Goal: Obtain resource: Obtain resource

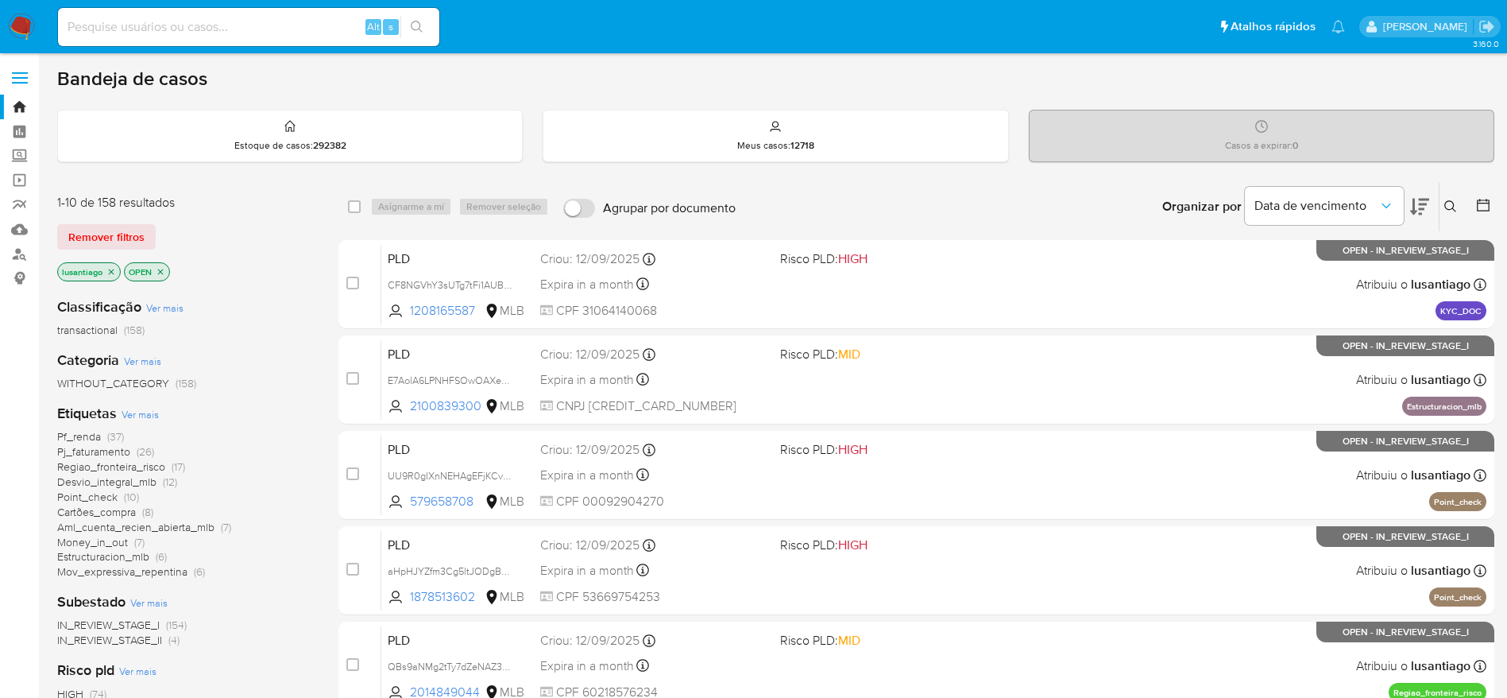
click at [876, 83] on div "Bandeja de casos" at bounding box center [775, 79] width 1437 height 24
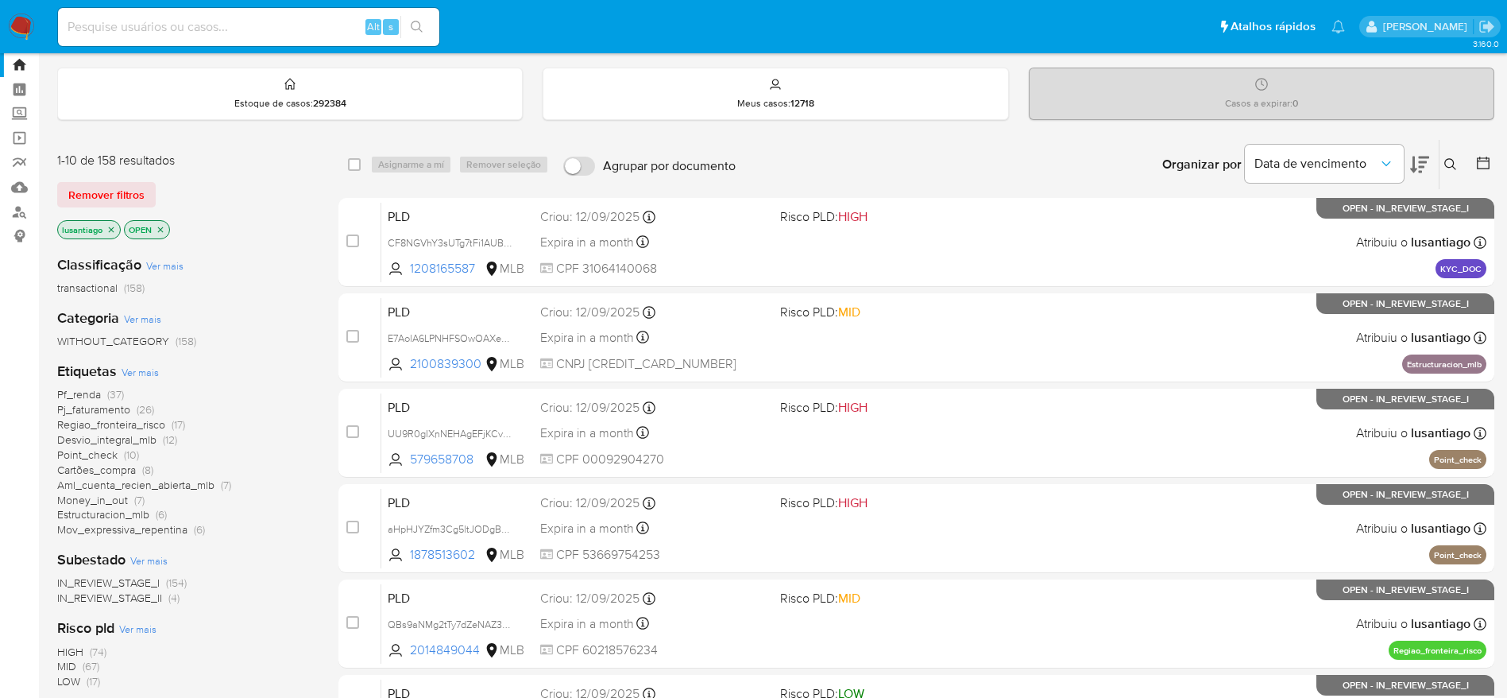
scroll to position [55, 0]
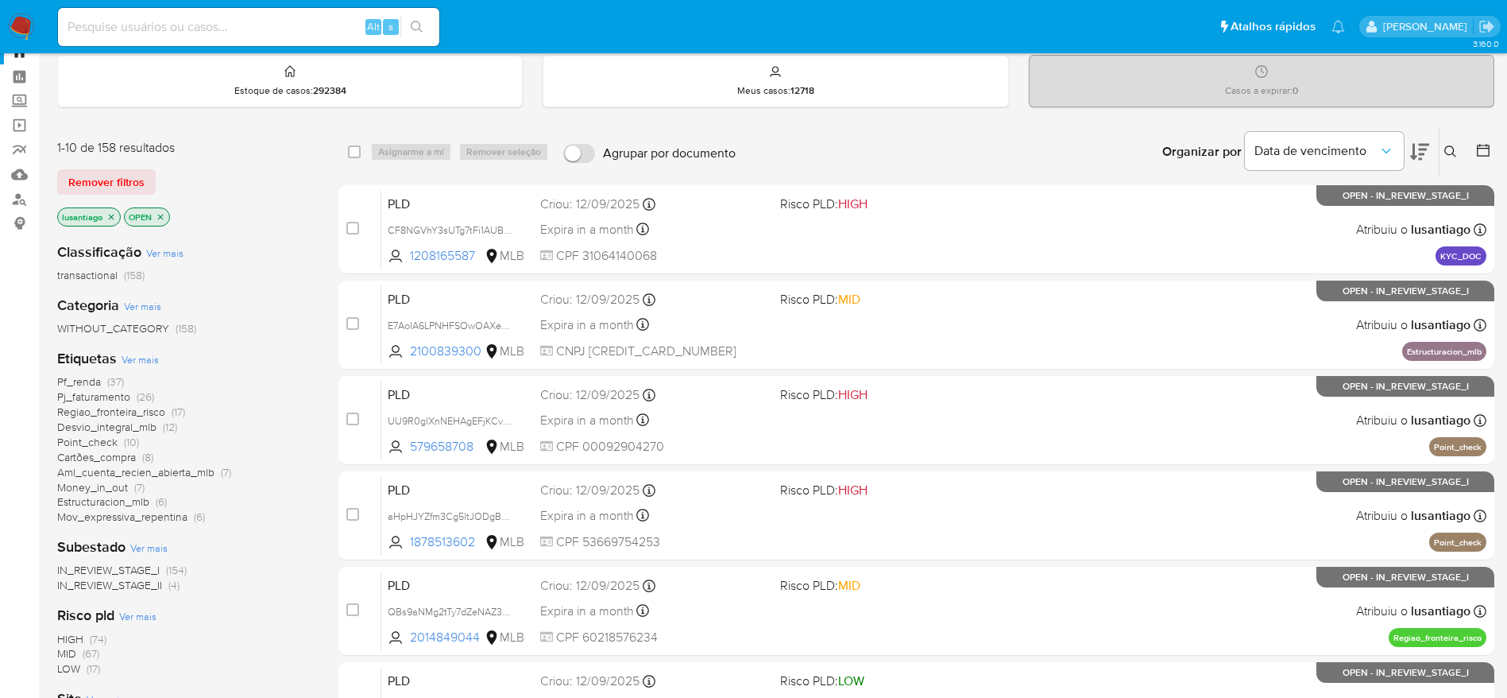
click at [76, 381] on span "Pf_renda" at bounding box center [79, 381] width 44 height 16
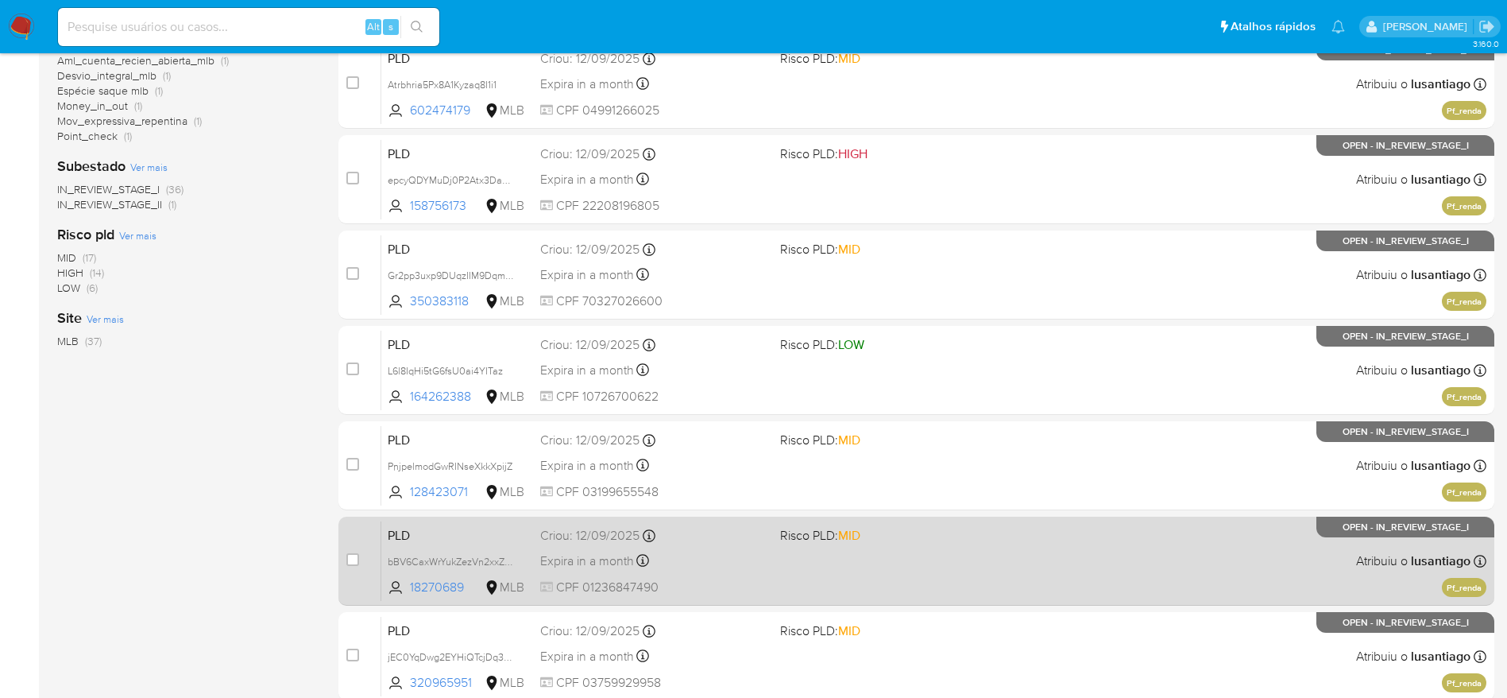
scroll to position [353, 0]
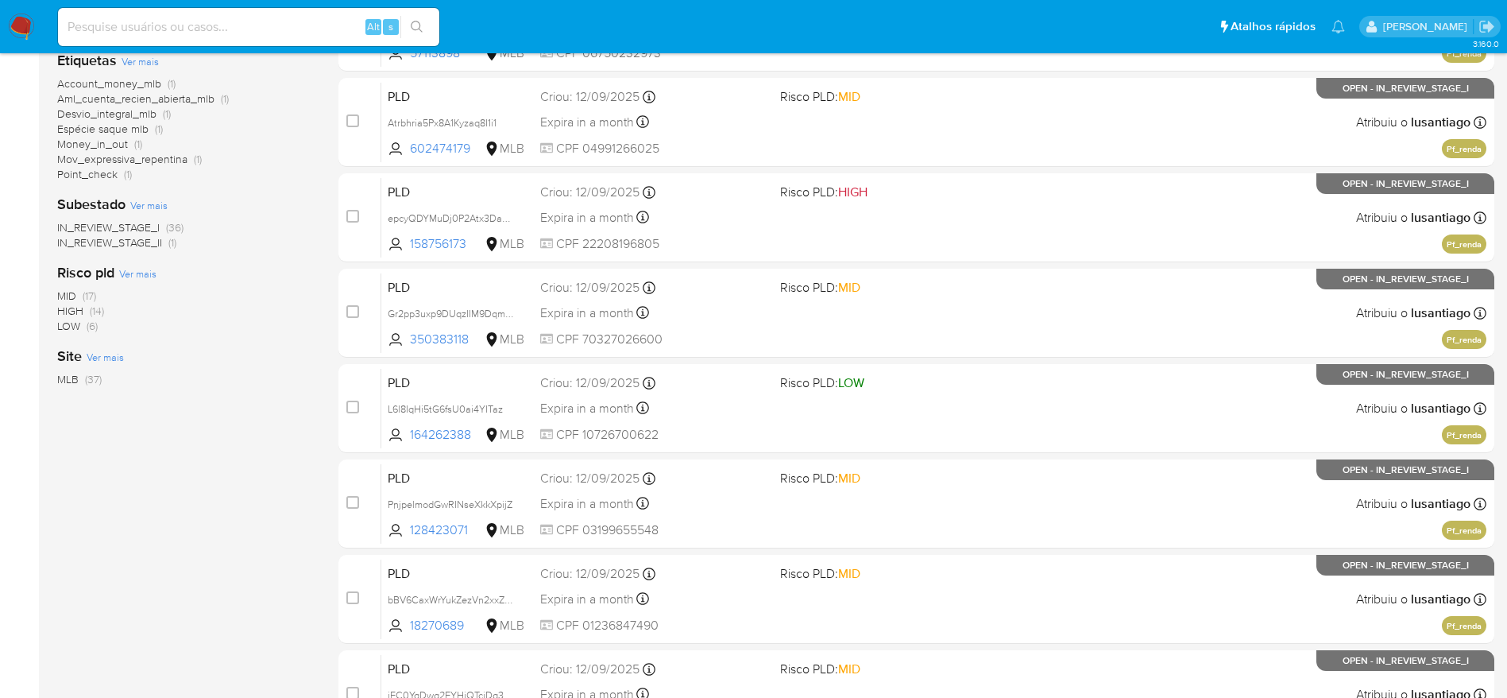
click at [71, 309] on span "HIGH" at bounding box center [70, 311] width 26 height 16
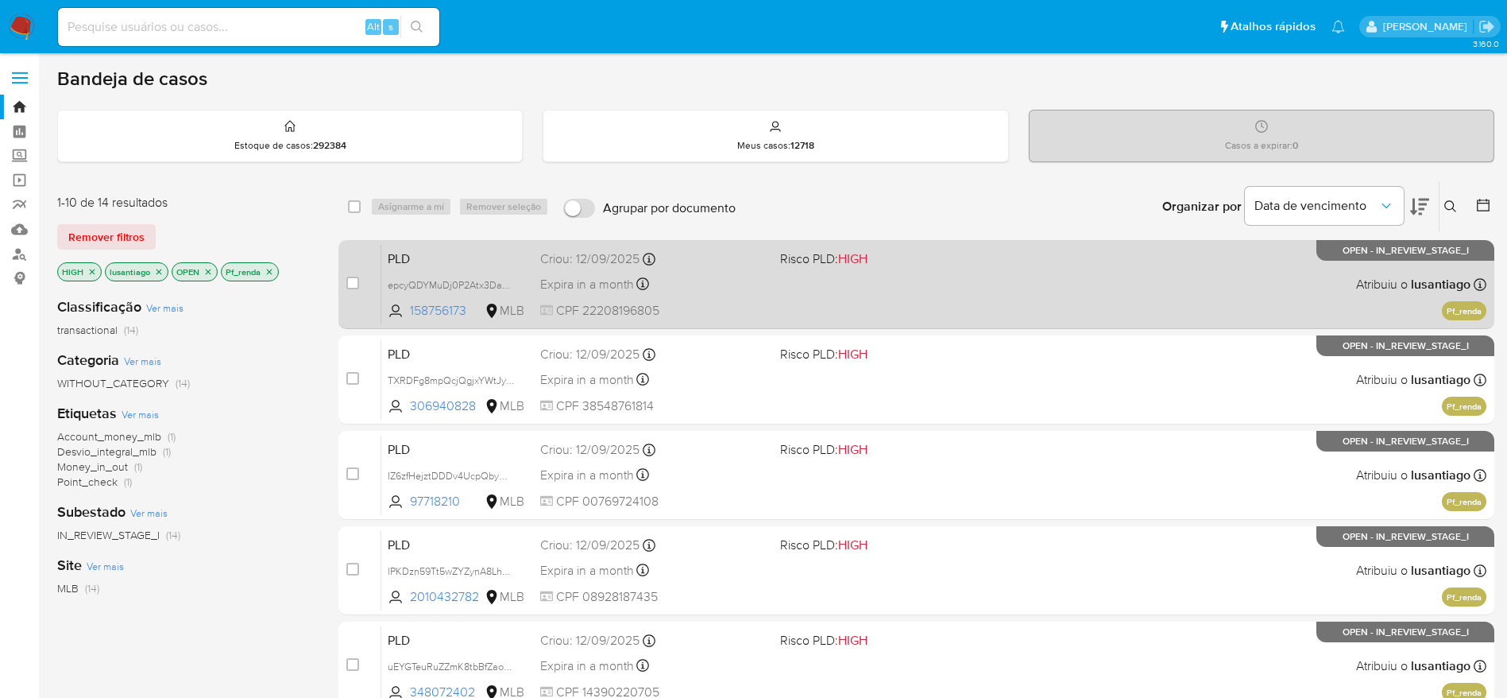
click at [746, 303] on span "CPF 22208196805" at bounding box center [653, 310] width 227 height 17
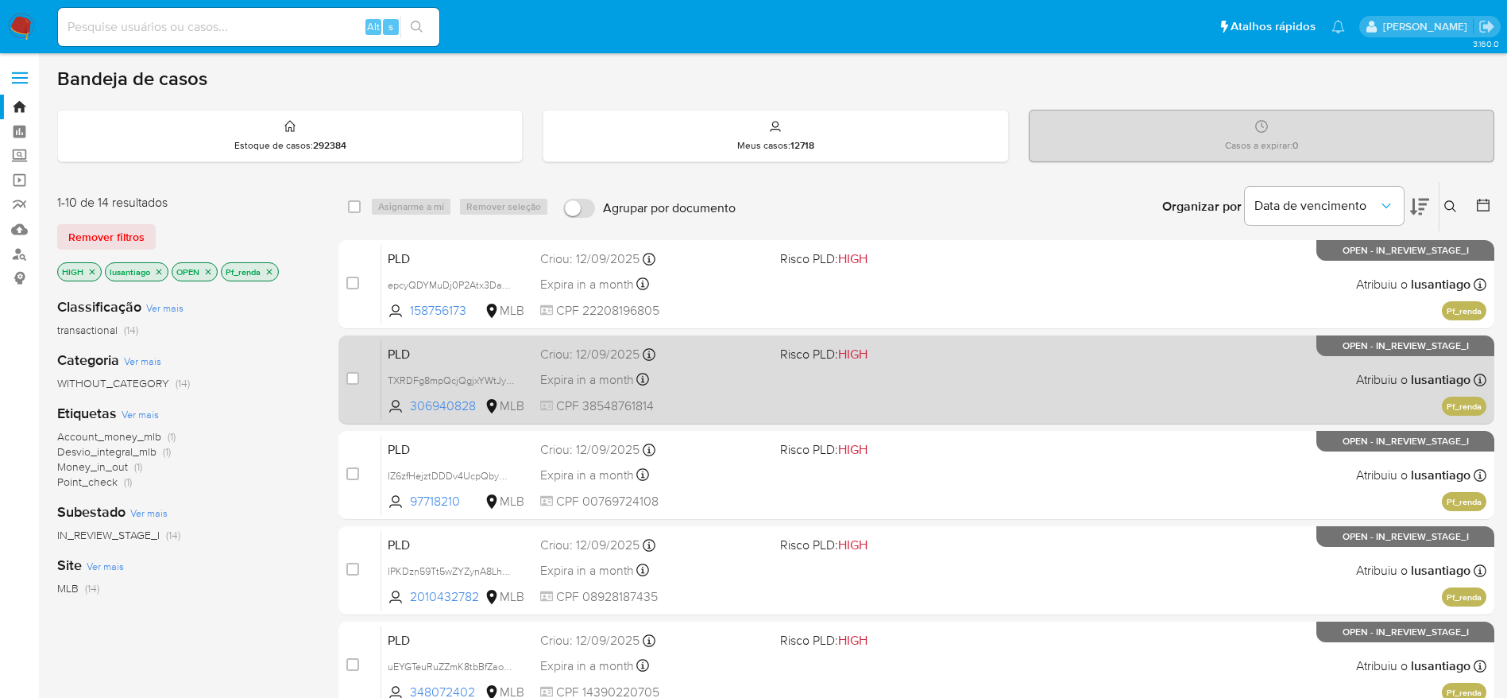
click at [735, 371] on div "Expira in a month Expira em 27/10/2025 00:32:52" at bounding box center [653, 379] width 227 height 21
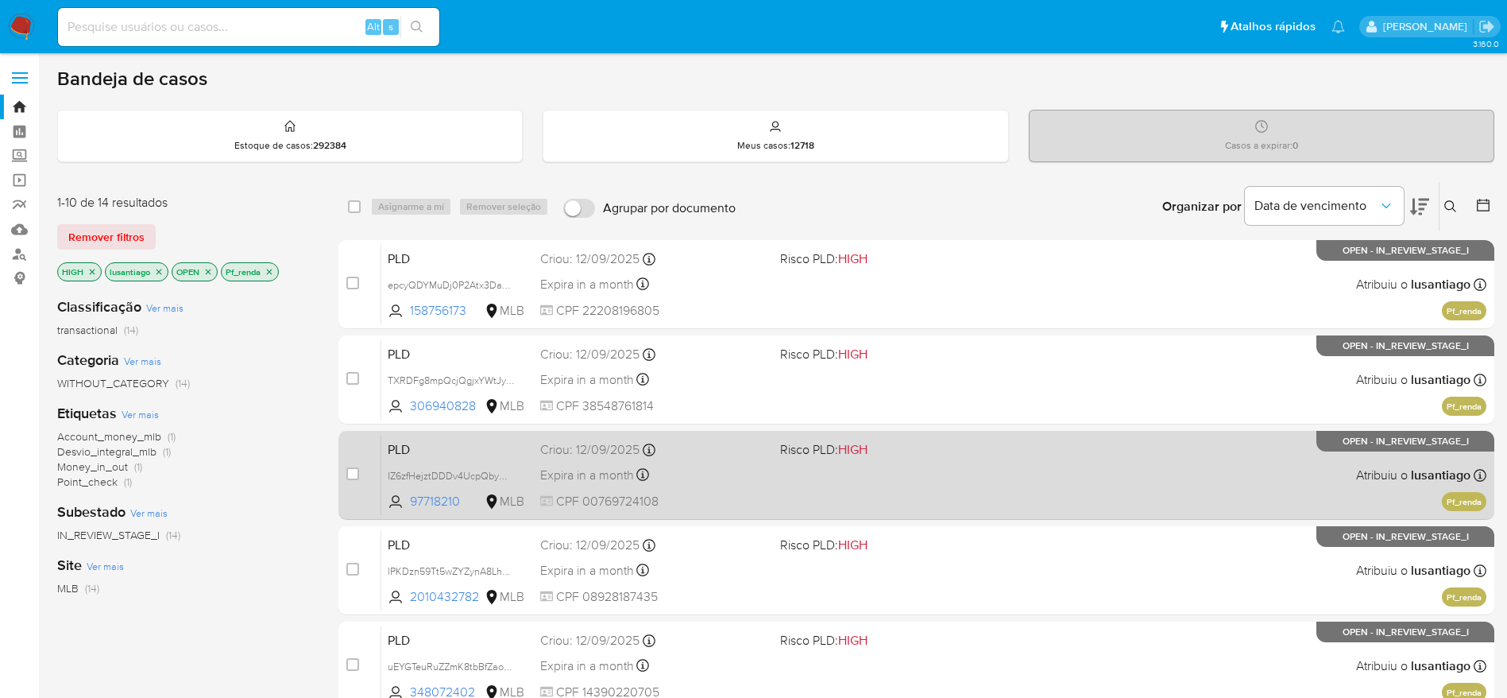
click at [716, 458] on div "PLD IZ6zfHejztDDDv4UcpQbymar 97718210 MLB Risco PLD: HIGH Criou: 12/09/2025 Cri…" at bounding box center [933, 475] width 1105 height 80
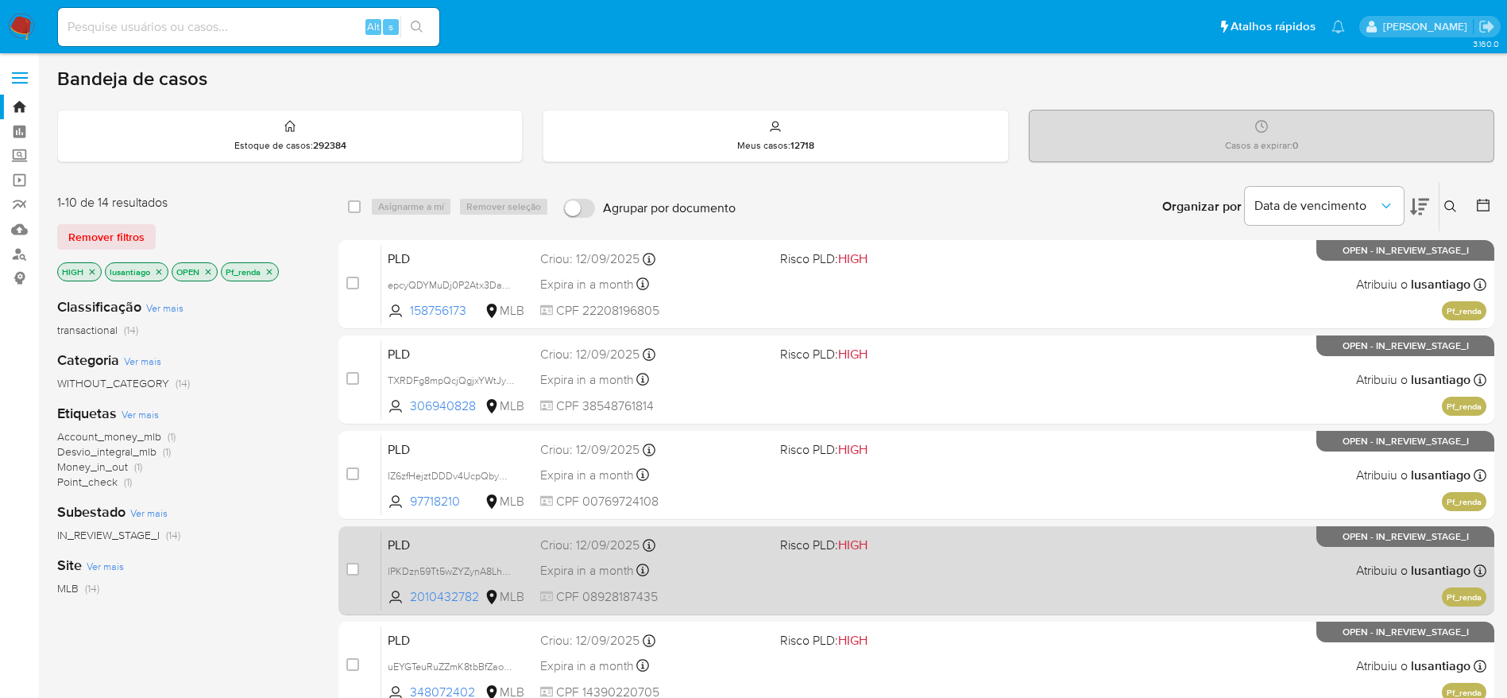
click at [700, 573] on div "Expira in a month Expira em 27/10/2025 00:31:53" at bounding box center [653, 569] width 227 height 21
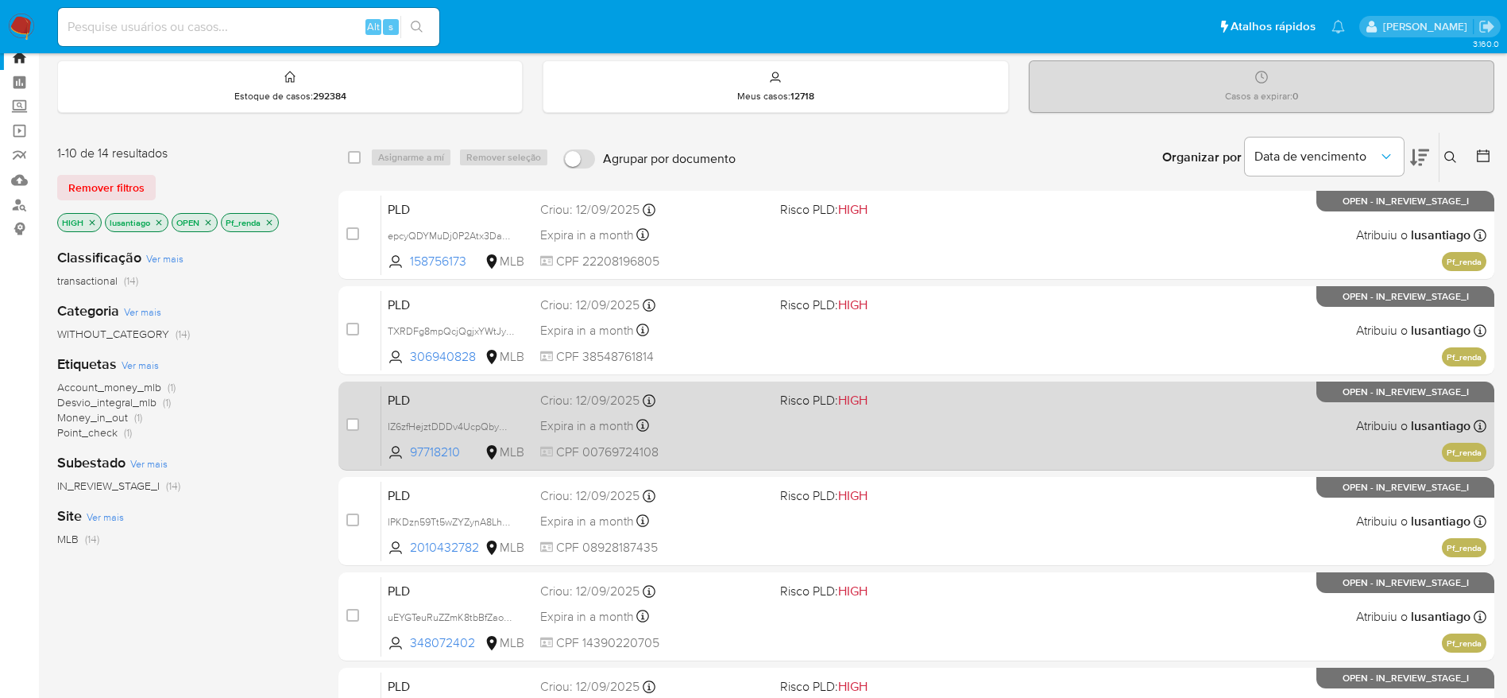
scroll to position [48, 0]
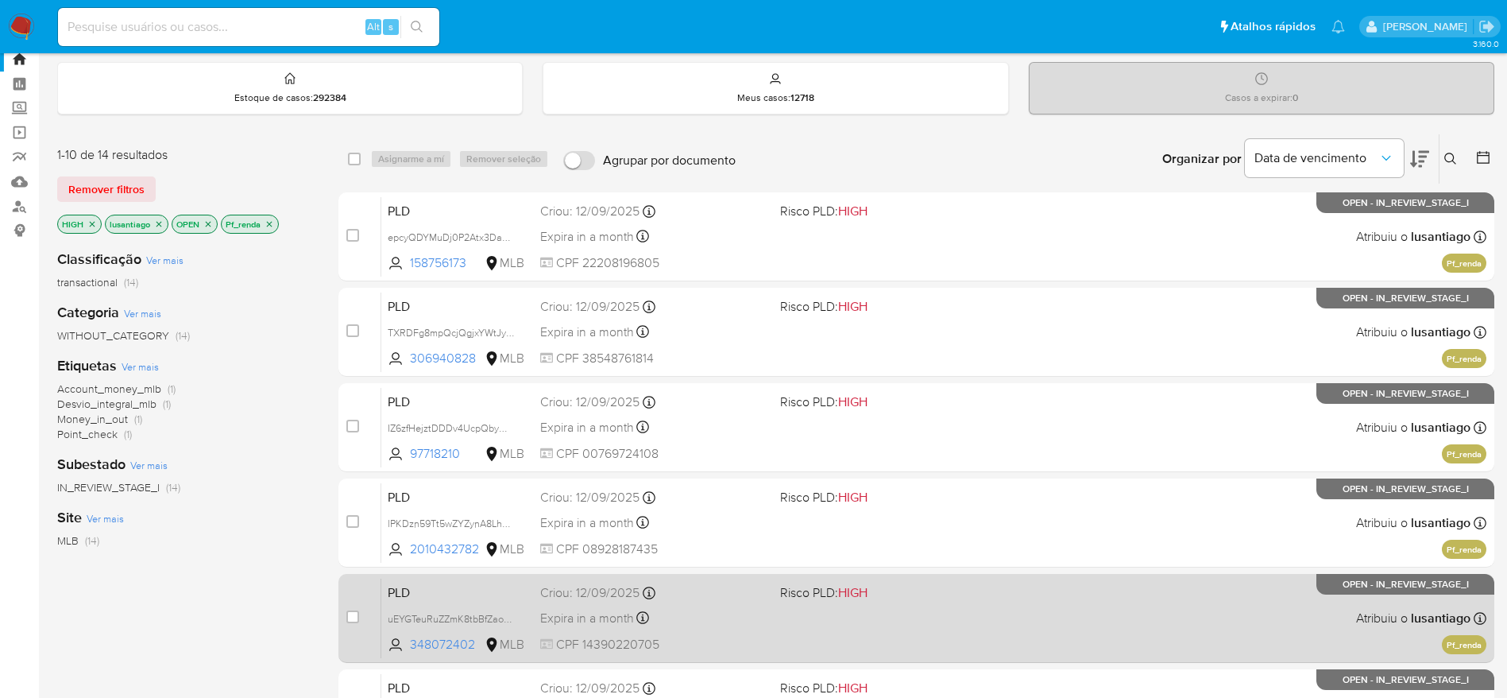
click at [705, 607] on div "Expira in a month Expira em 27/10/2025 00:31:11" at bounding box center [653, 617] width 227 height 21
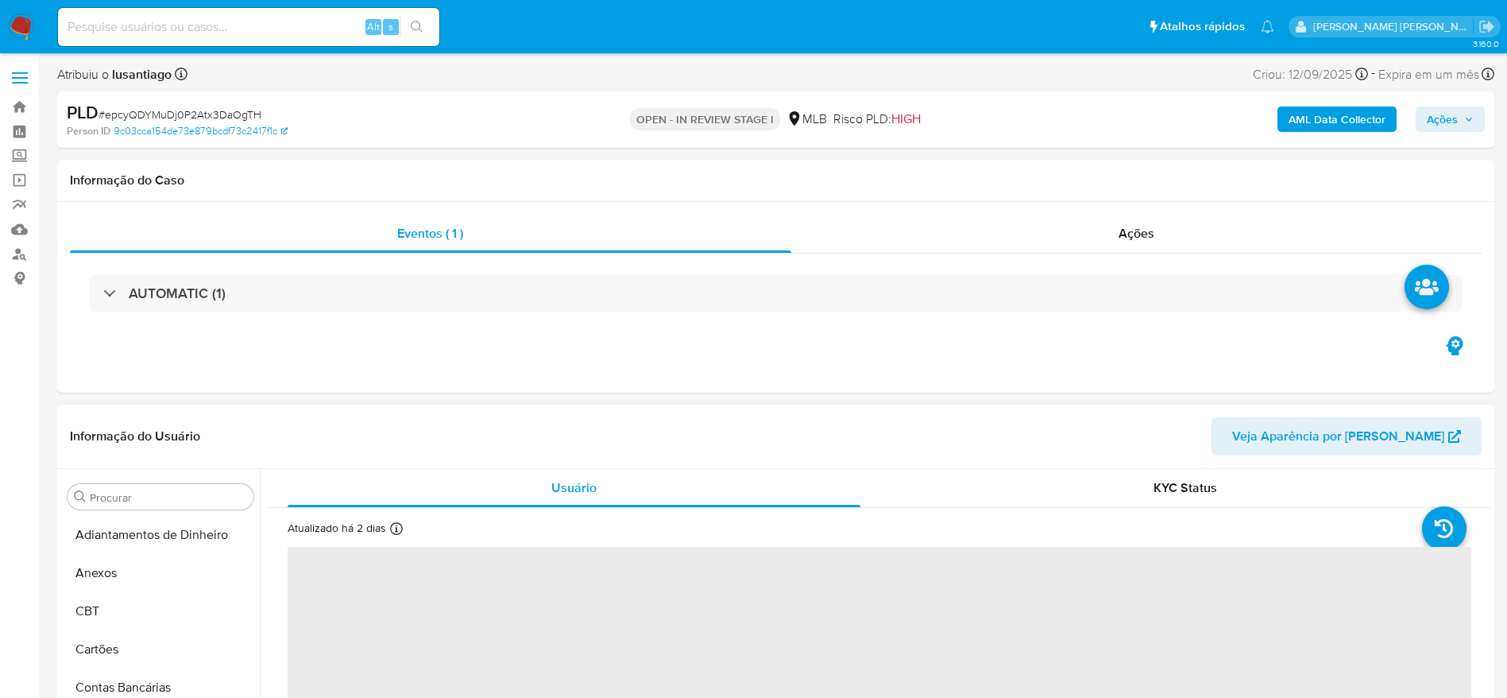
select select "10"
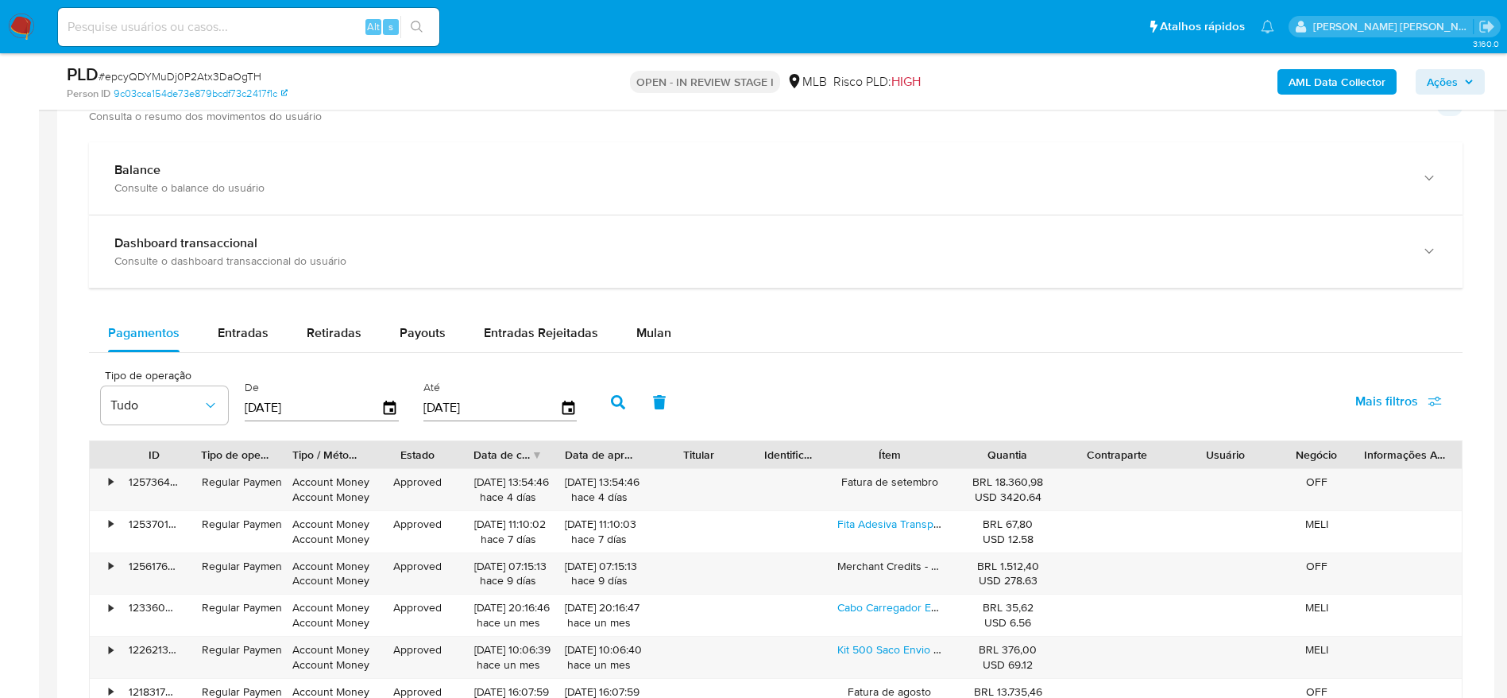
scroll to position [1137, 0]
click at [643, 325] on span "Mulan" at bounding box center [653, 329] width 35 height 18
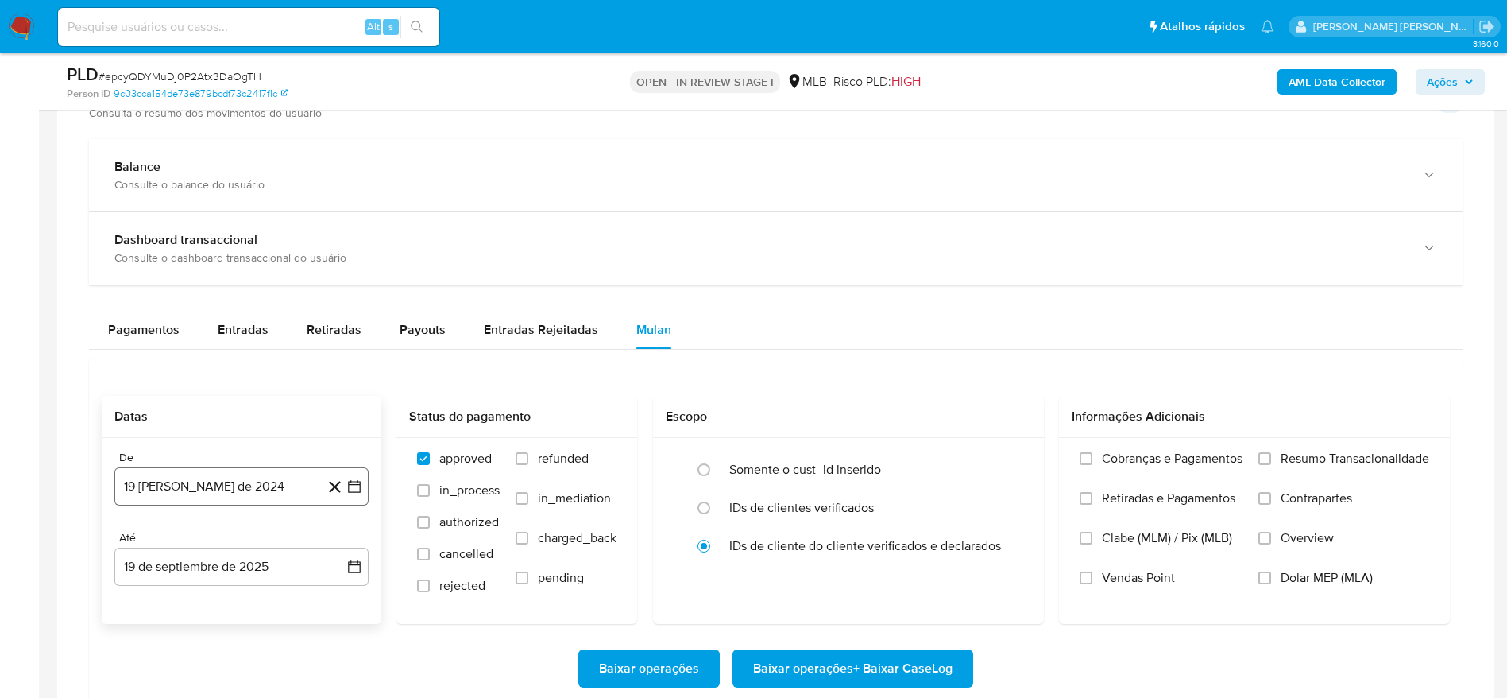
click at [209, 486] on button "19 [PERSON_NAME] de 2024" at bounding box center [241, 486] width 254 height 38
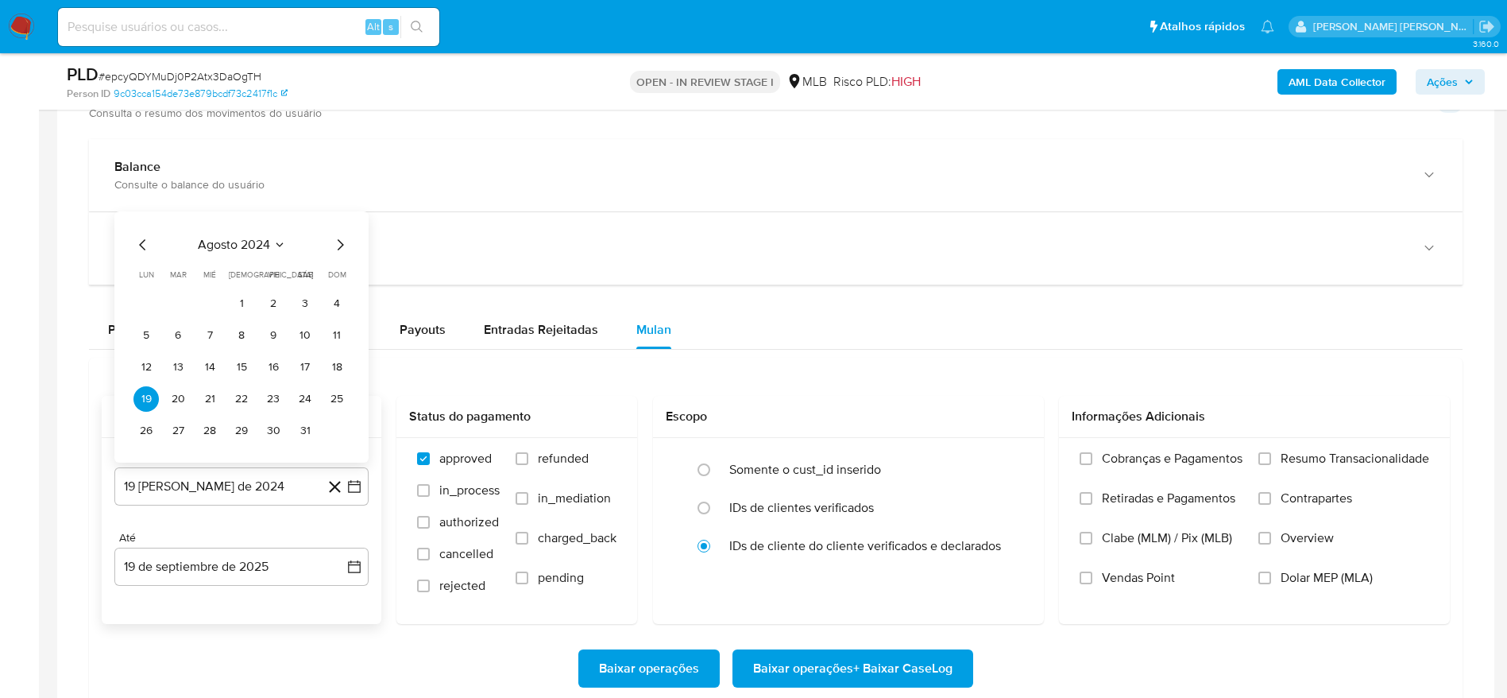
click at [269, 243] on span "agosto 2024" at bounding box center [234, 245] width 72 height 16
click at [329, 226] on icon "Año siguiente" at bounding box center [336, 226] width 19 height 19
click at [235, 371] on span "ago" at bounding box center [240, 373] width 20 height 13
click at [272, 304] on button "1" at bounding box center [273, 303] width 25 height 25
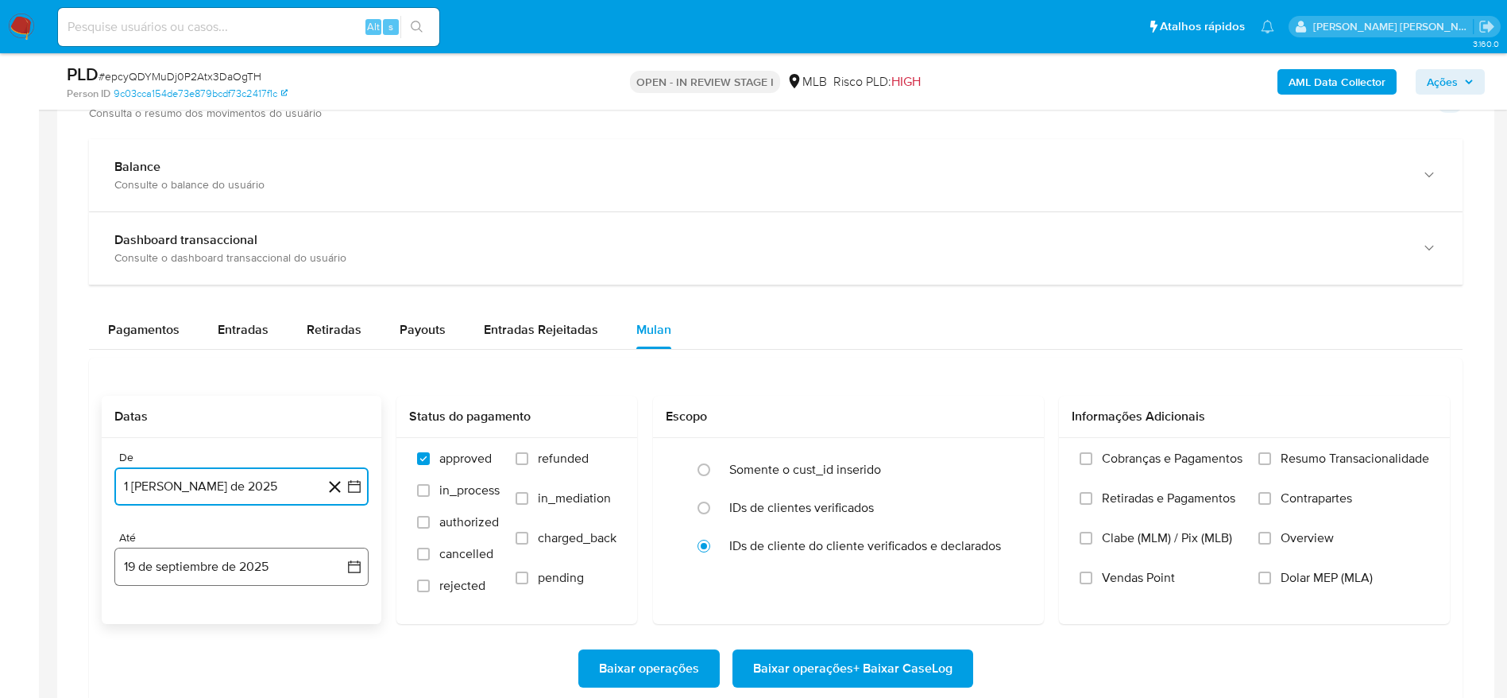
click at [294, 571] on button "19 de septiembre de 2025" at bounding box center [241, 566] width 254 height 38
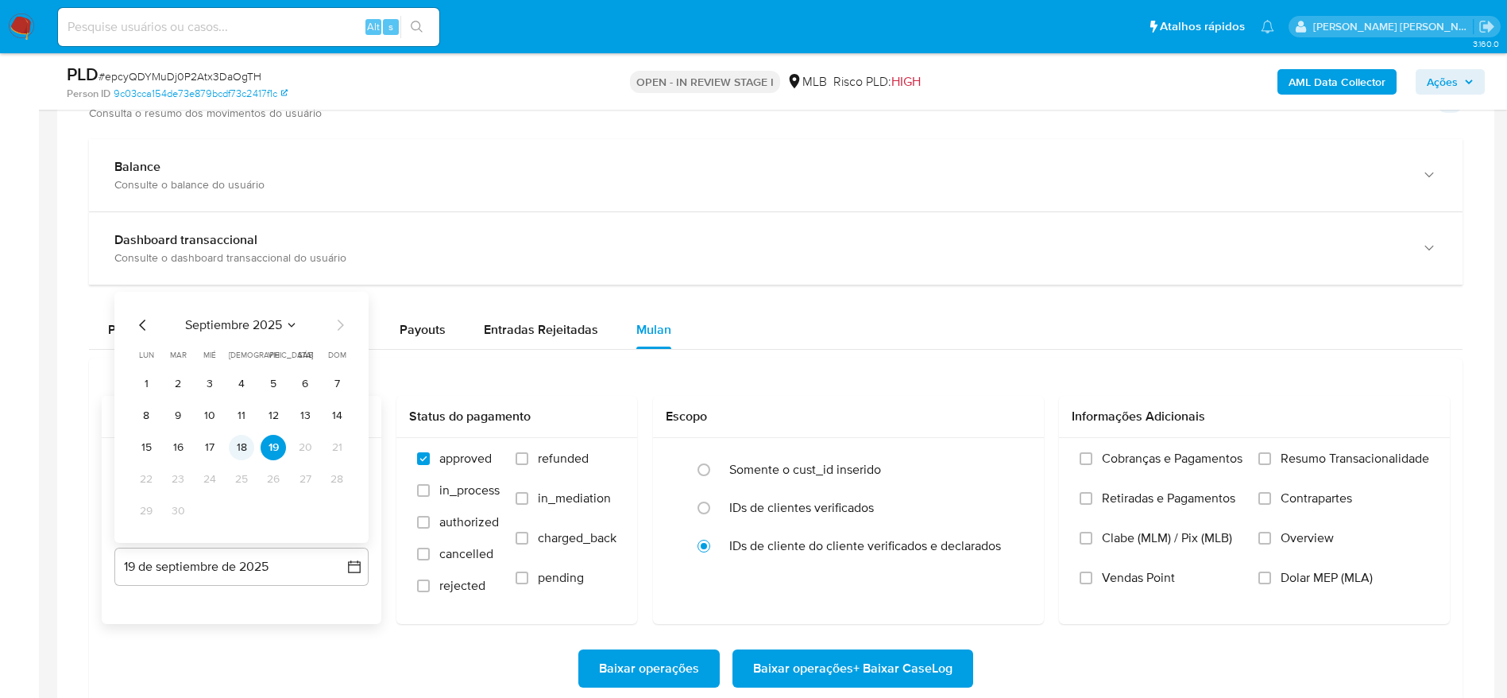
click at [249, 444] on button "18" at bounding box center [241, 447] width 25 height 25
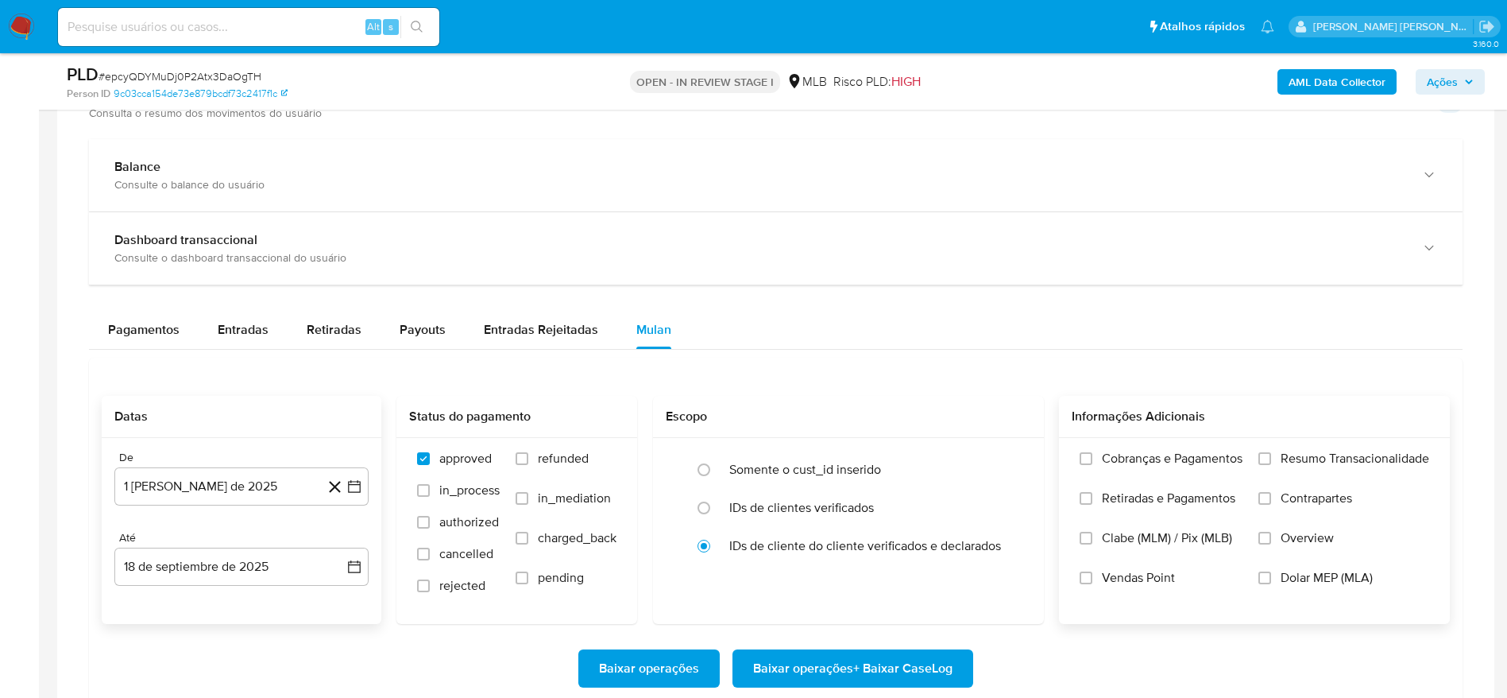
click at [1273, 457] on label "Resumo Transacionalidade" at bounding box center [1343, 470] width 171 height 40
click at [1271, 457] on input "Resumo Transacionalidade" at bounding box center [1264, 458] width 13 height 13
click at [893, 664] on span "Baixar operações + Baixar CaseLog" at bounding box center [852, 668] width 199 height 35
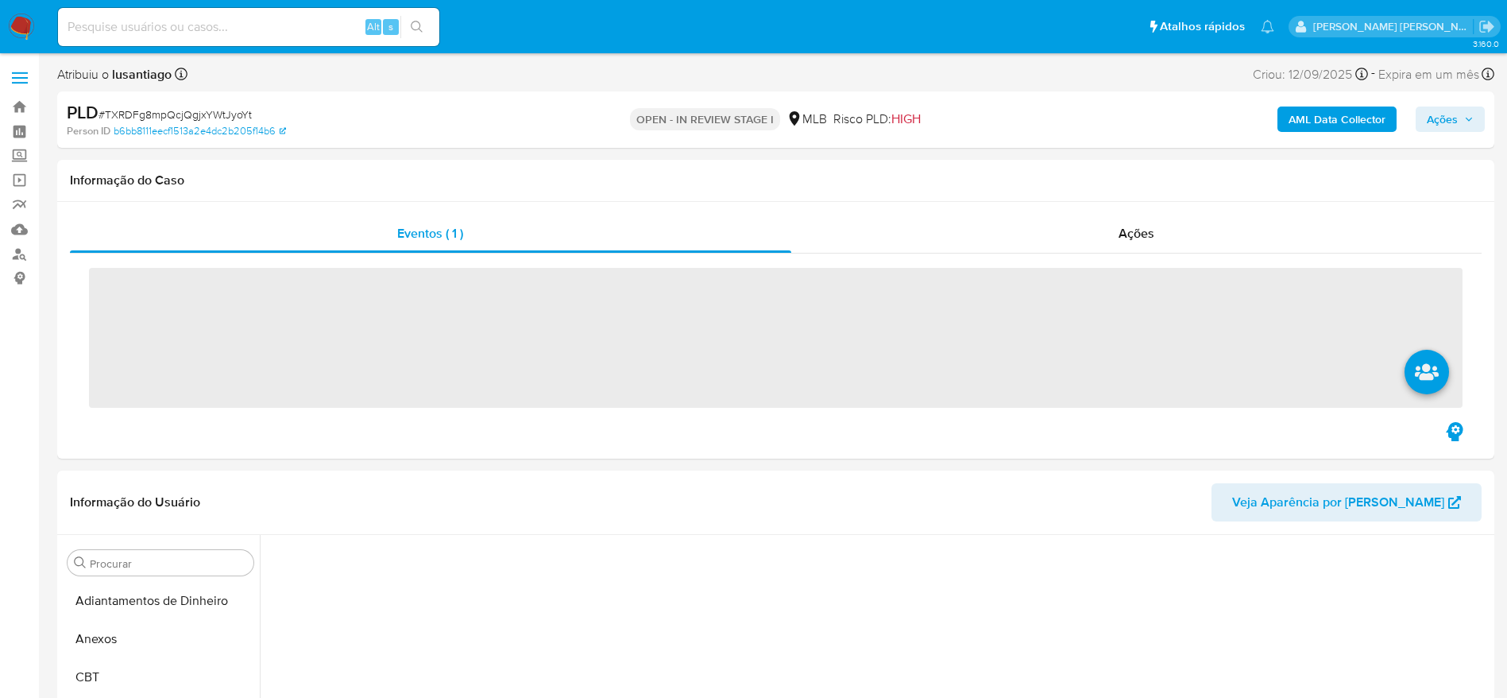
scroll to position [336, 0]
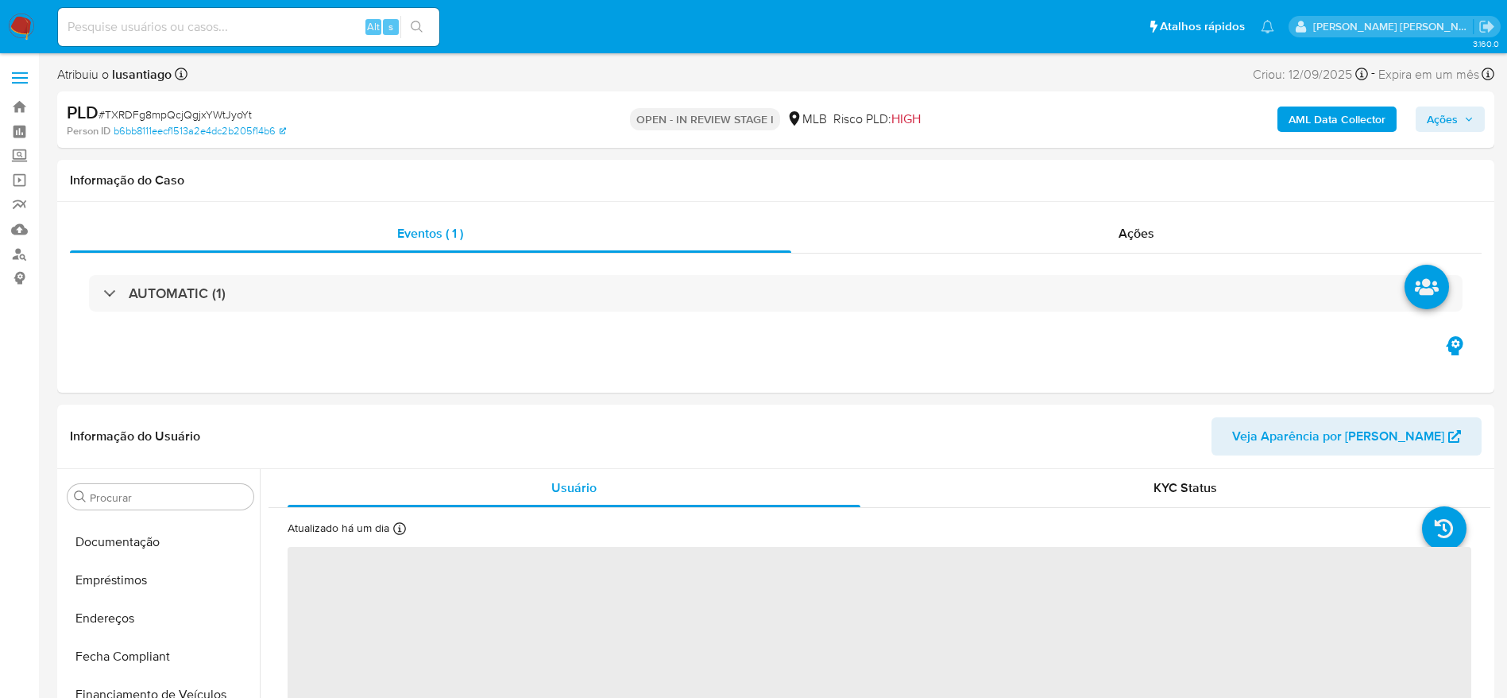
select select "10"
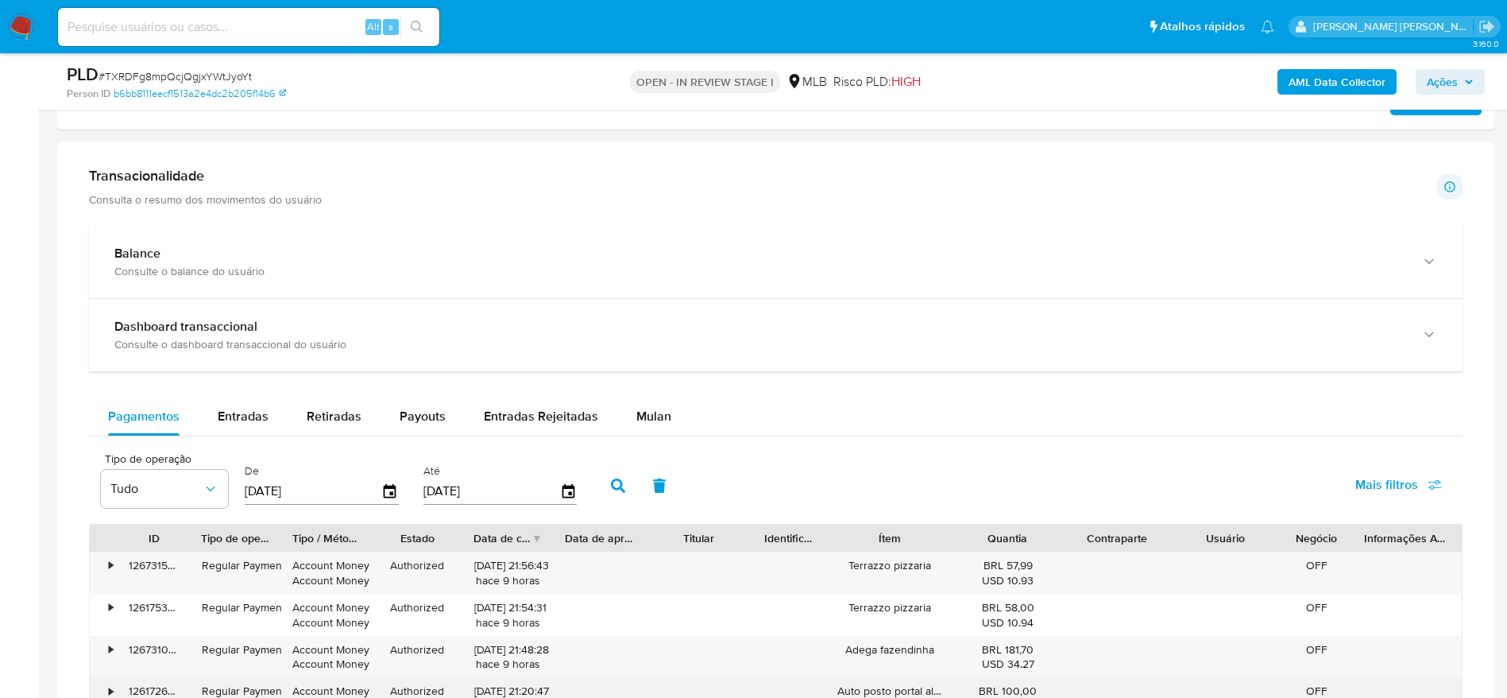
scroll to position [1051, 0]
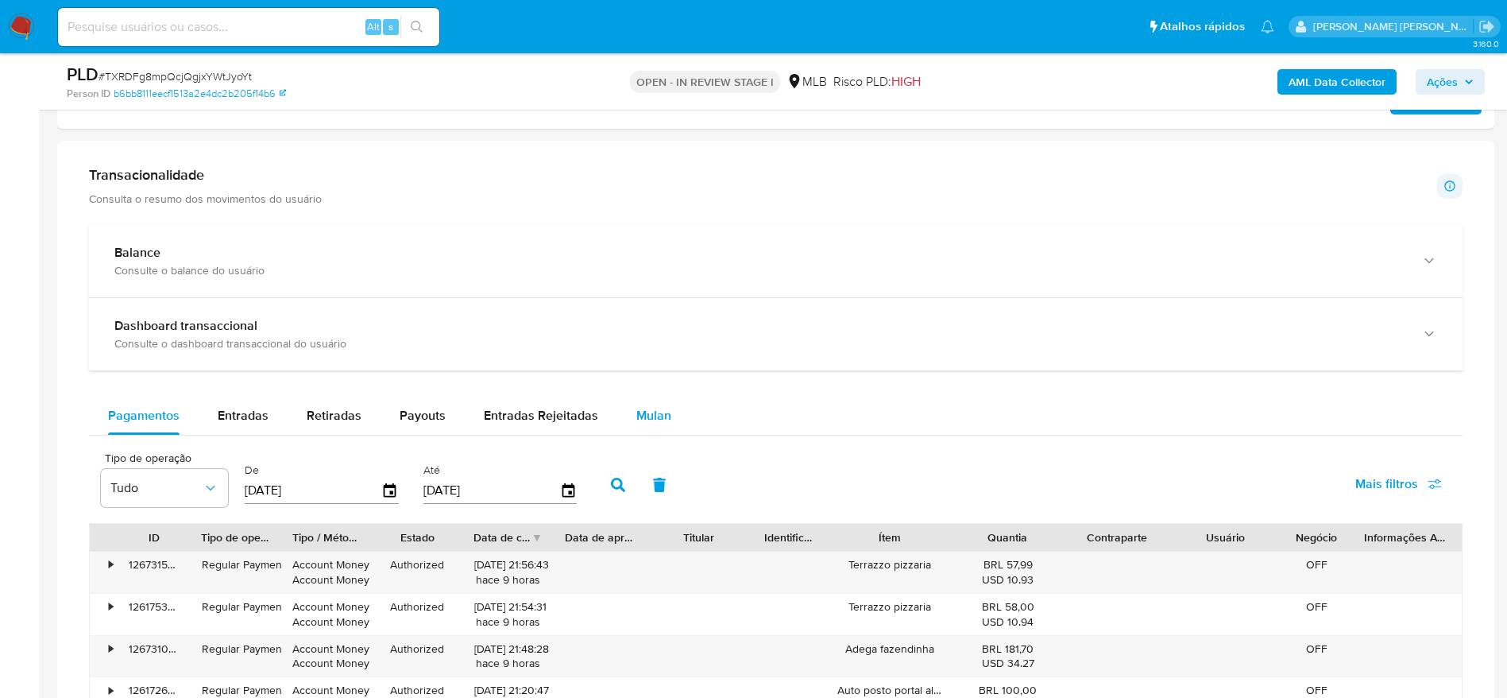
click at [636, 415] on span "Mulan" at bounding box center [653, 415] width 35 height 18
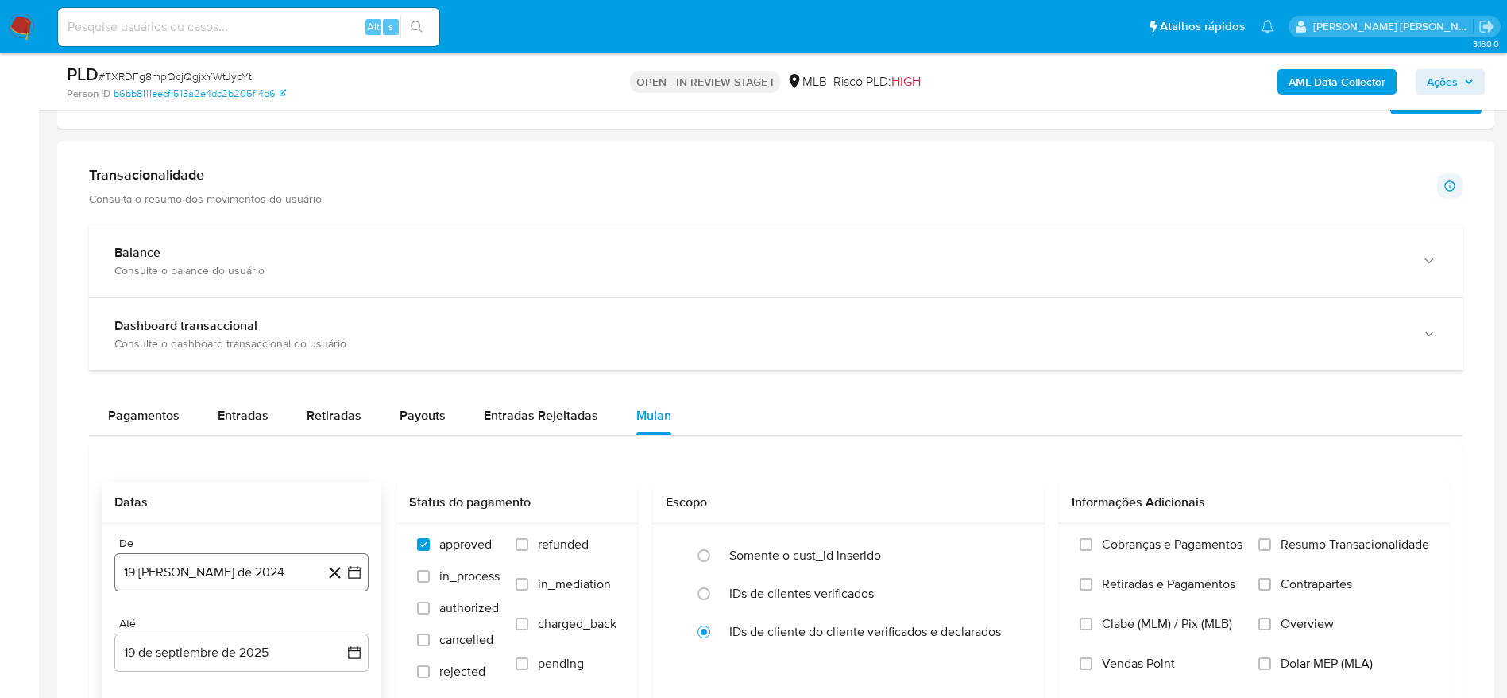
click at [280, 569] on button "19 [PERSON_NAME] de 2024" at bounding box center [241, 572] width 254 height 38
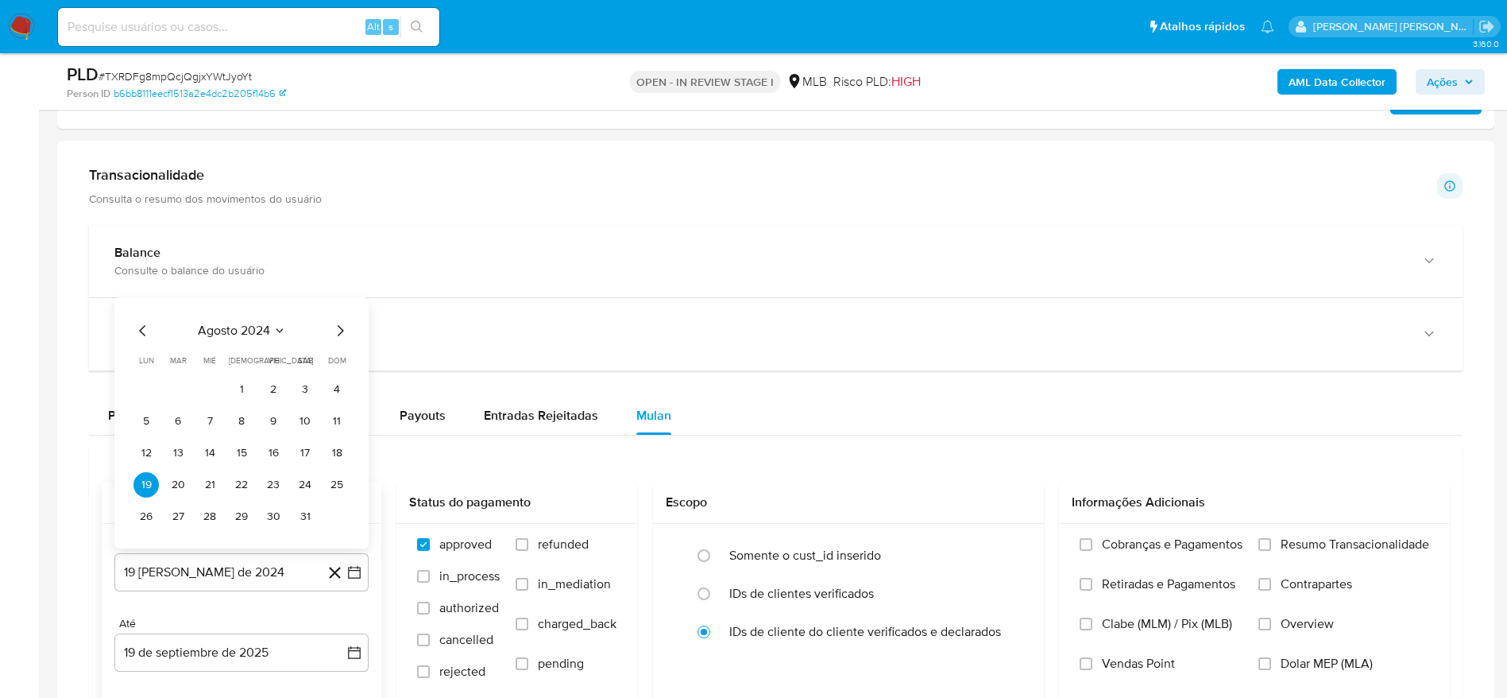
click at [241, 326] on span "agosto 2024" at bounding box center [234, 331] width 72 height 16
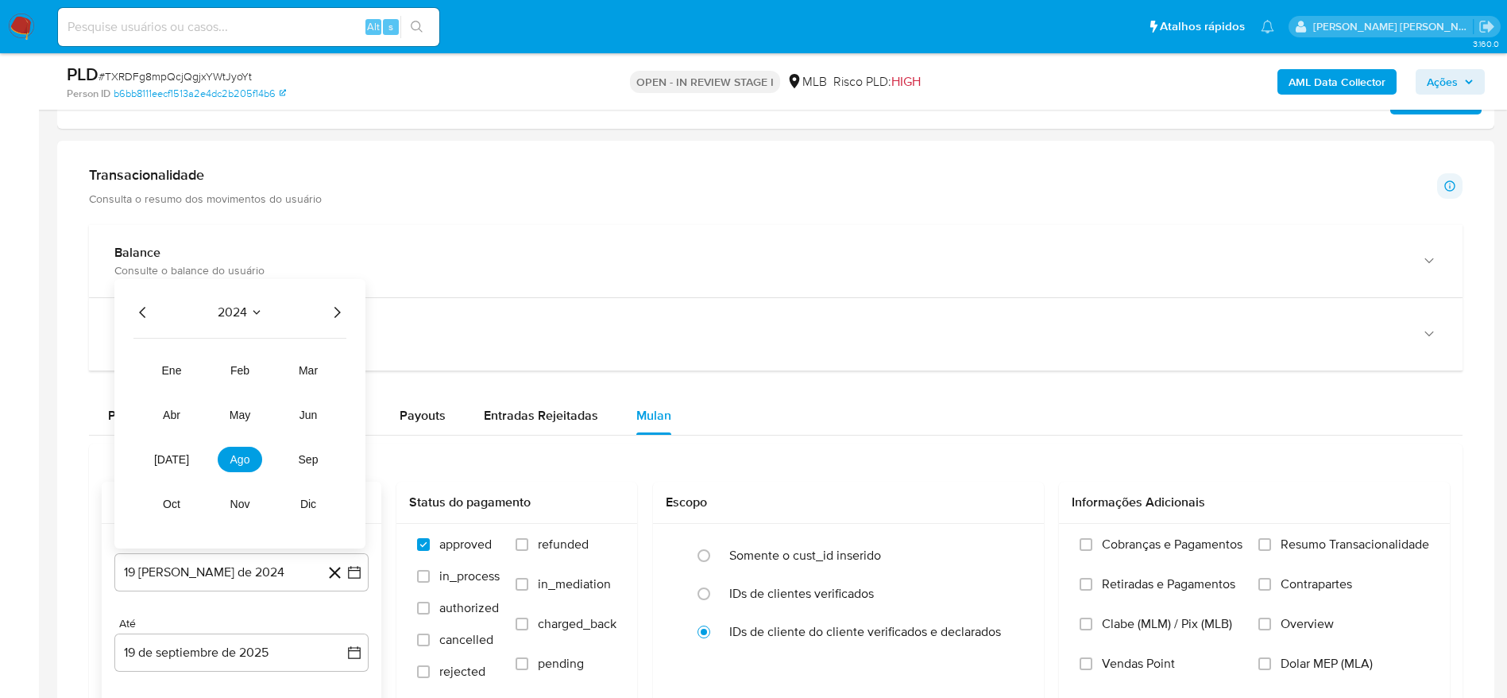
click at [339, 313] on icon "Año siguiente" at bounding box center [337, 312] width 6 height 11
click at [230, 459] on span "ago" at bounding box center [240, 459] width 20 height 13
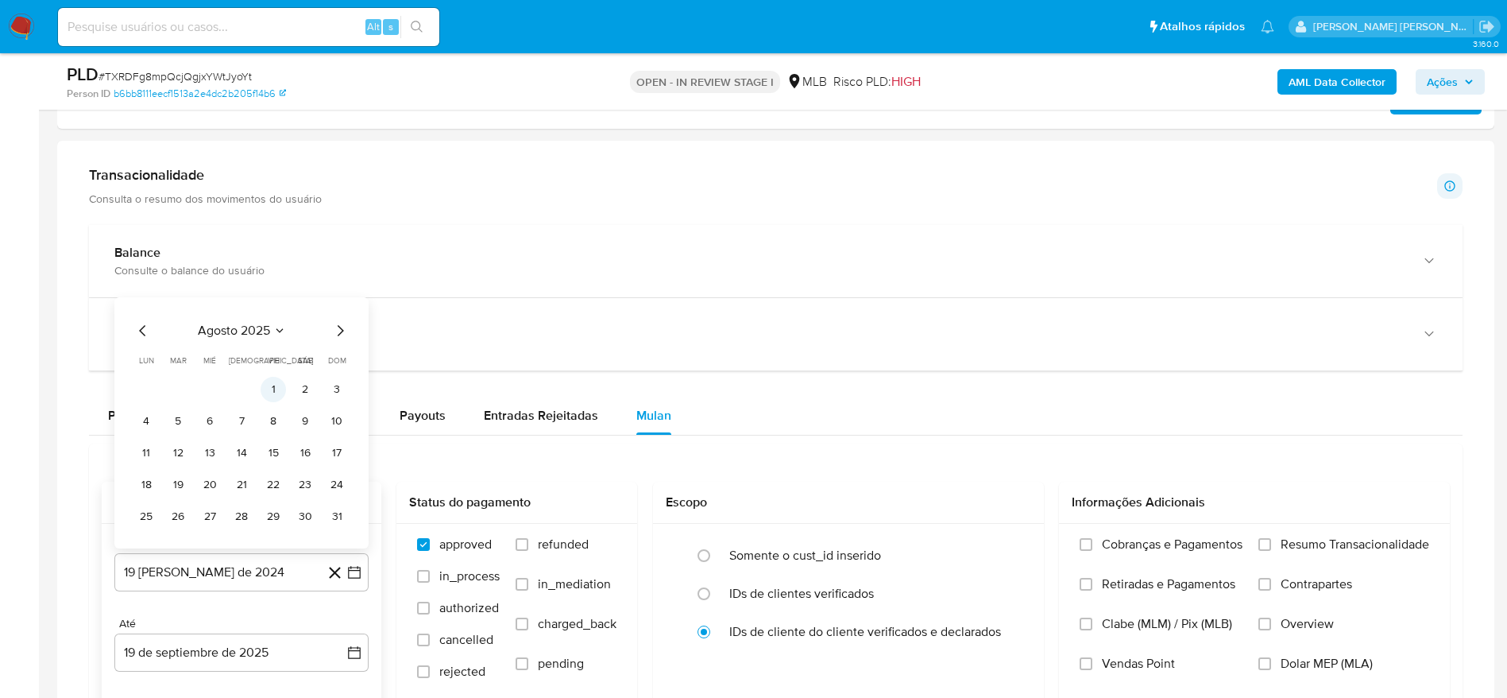
click at [271, 392] on button "1" at bounding box center [273, 389] width 25 height 25
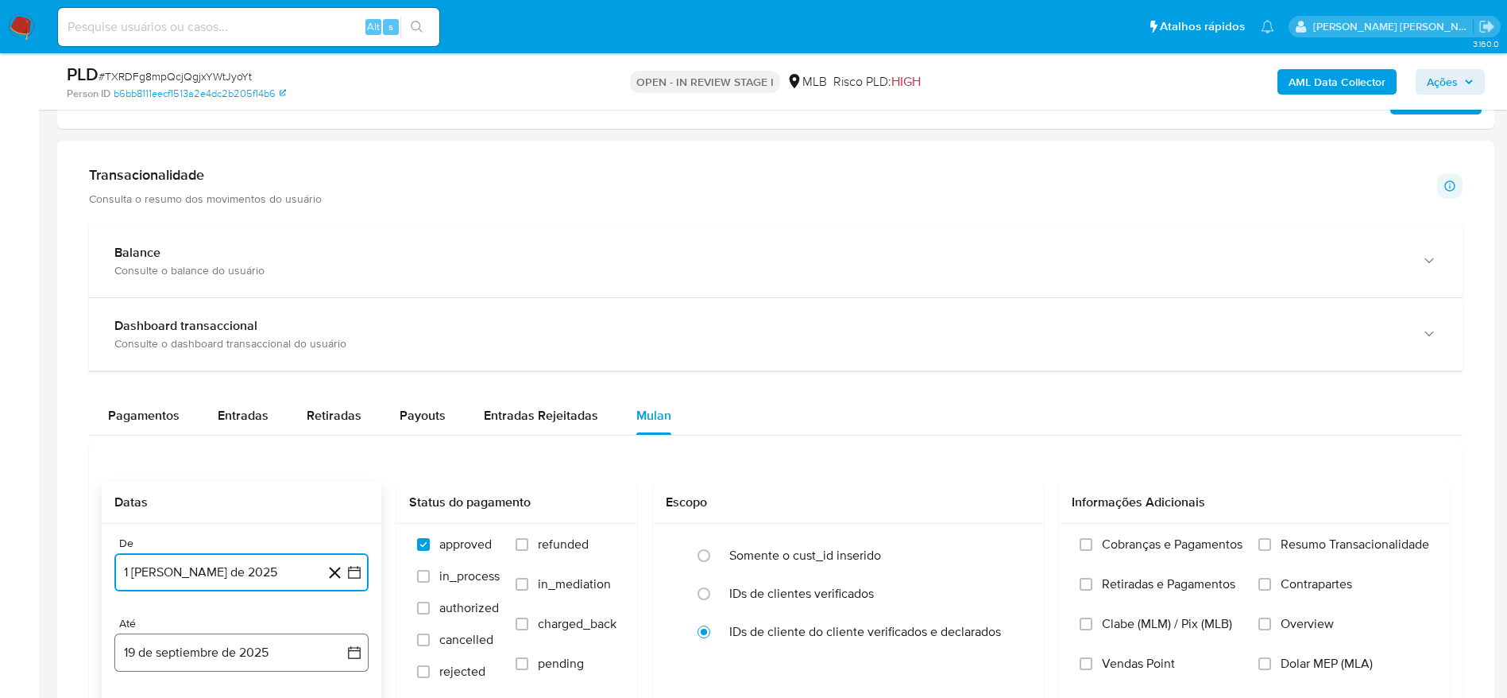
click at [240, 651] on button "19 de septiembre de 2025" at bounding box center [241, 652] width 254 height 38
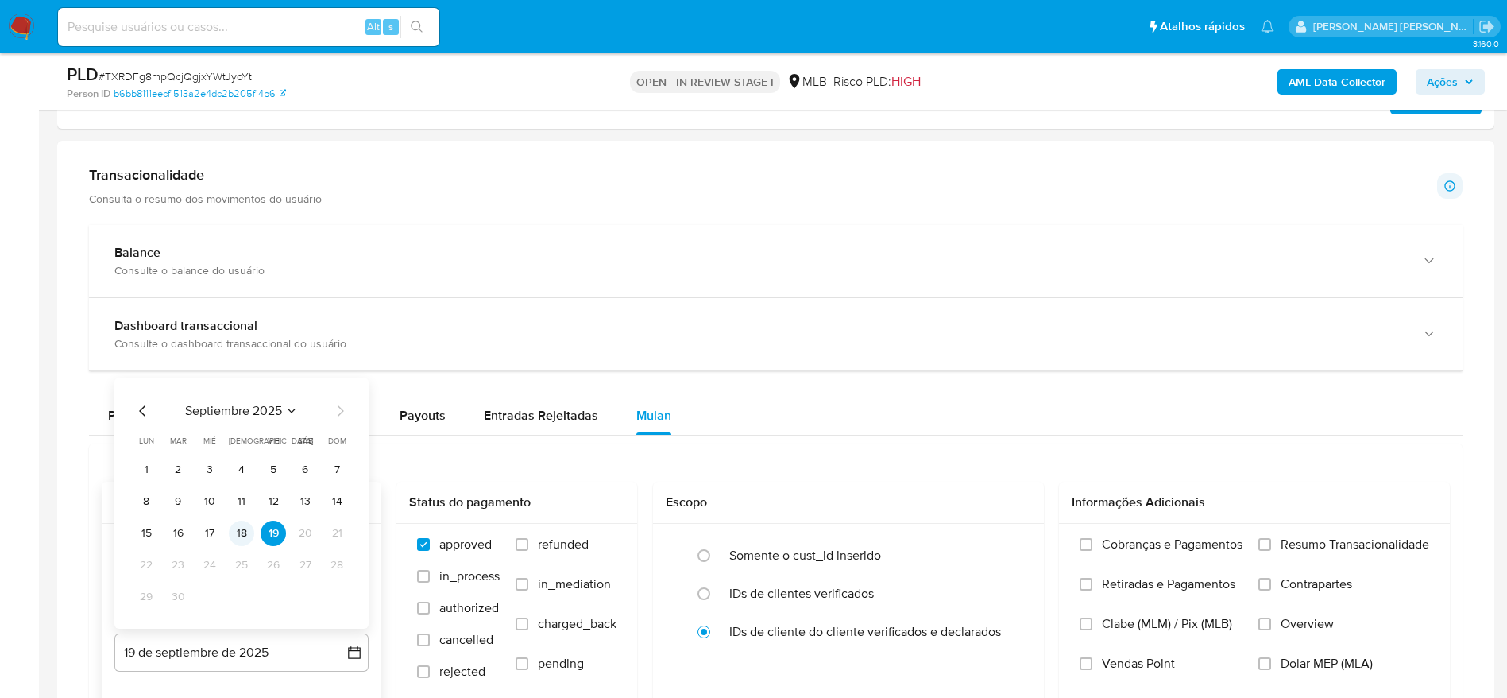
click at [246, 532] on button "18" at bounding box center [241, 532] width 25 height 25
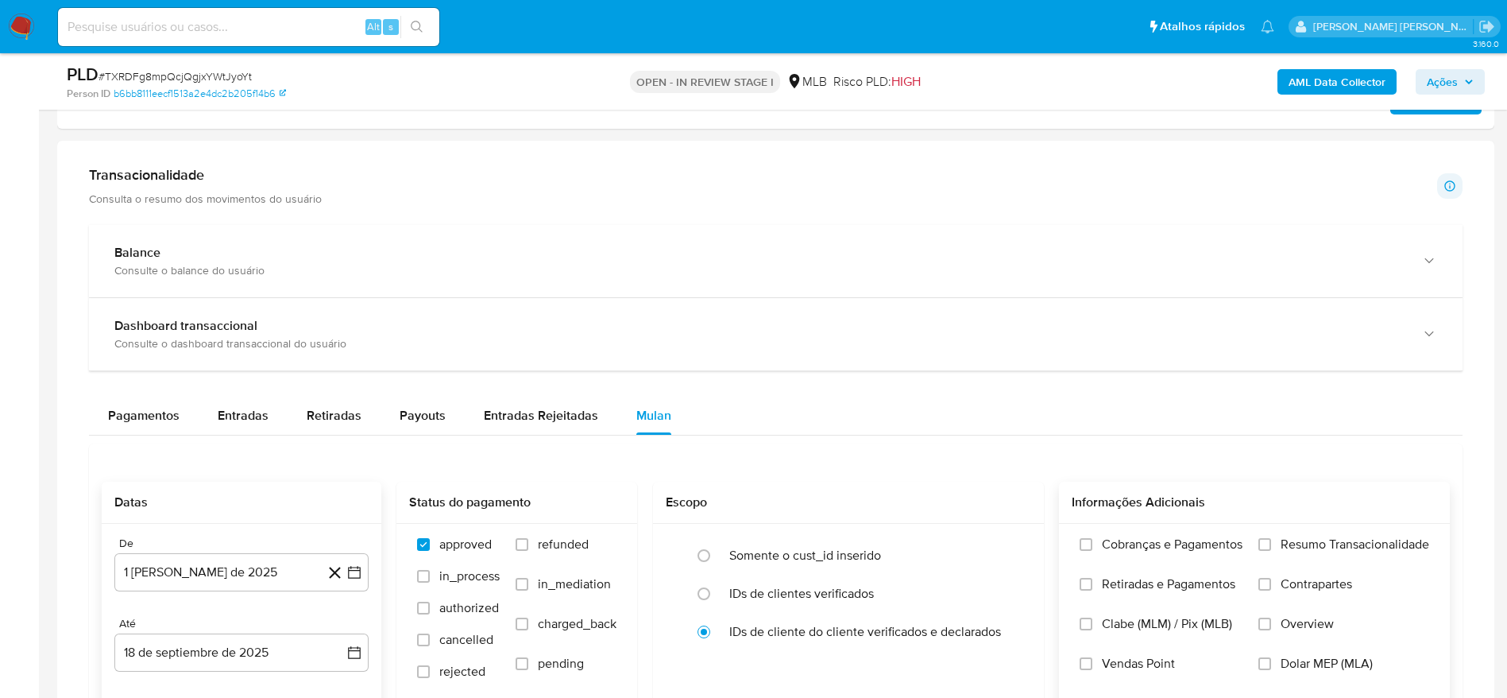
click at [1344, 539] on span "Resumo Transacionalidade" at bounding box center [1355, 544] width 149 height 16
click at [1271, 539] on input "Resumo Transacionalidade" at bounding box center [1264, 544] width 13 height 13
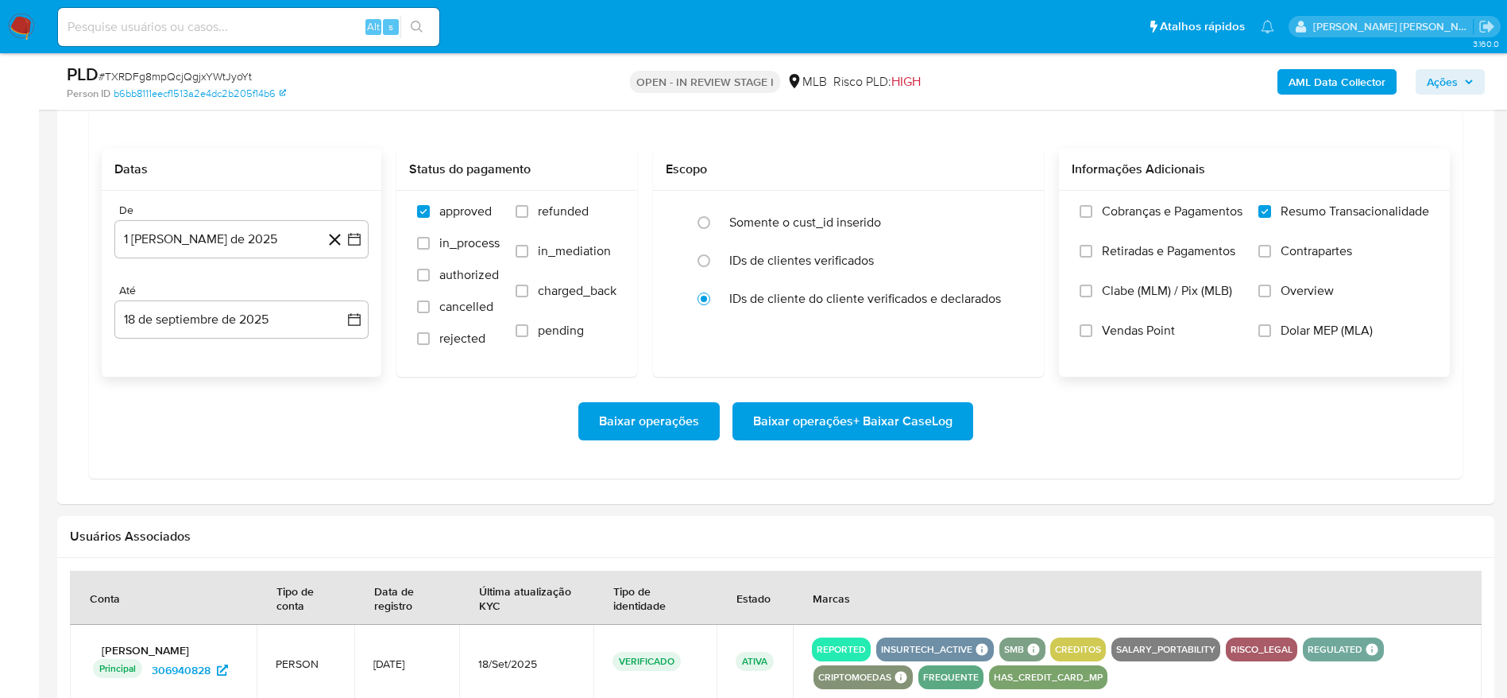
scroll to position [1398, 0]
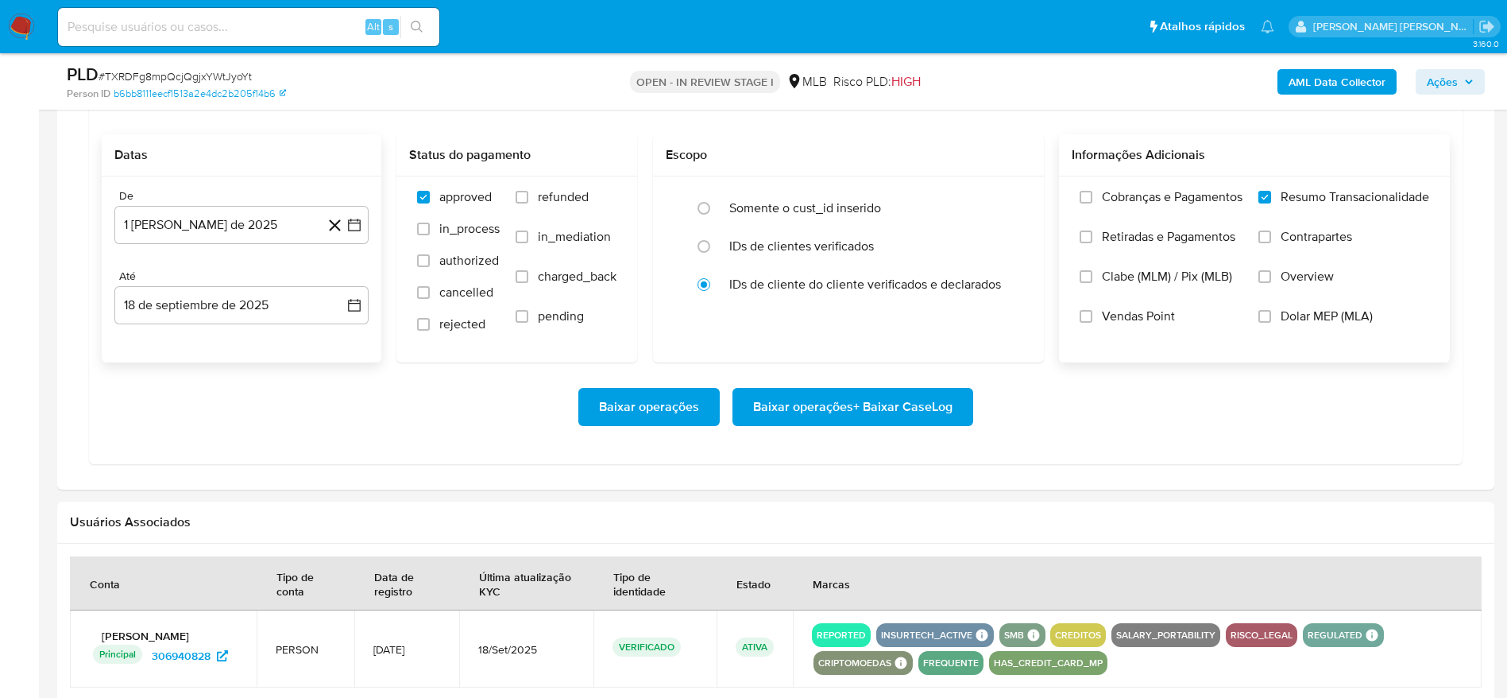
click at [912, 400] on span "Baixar operações + Baixar CaseLog" at bounding box center [852, 406] width 199 height 35
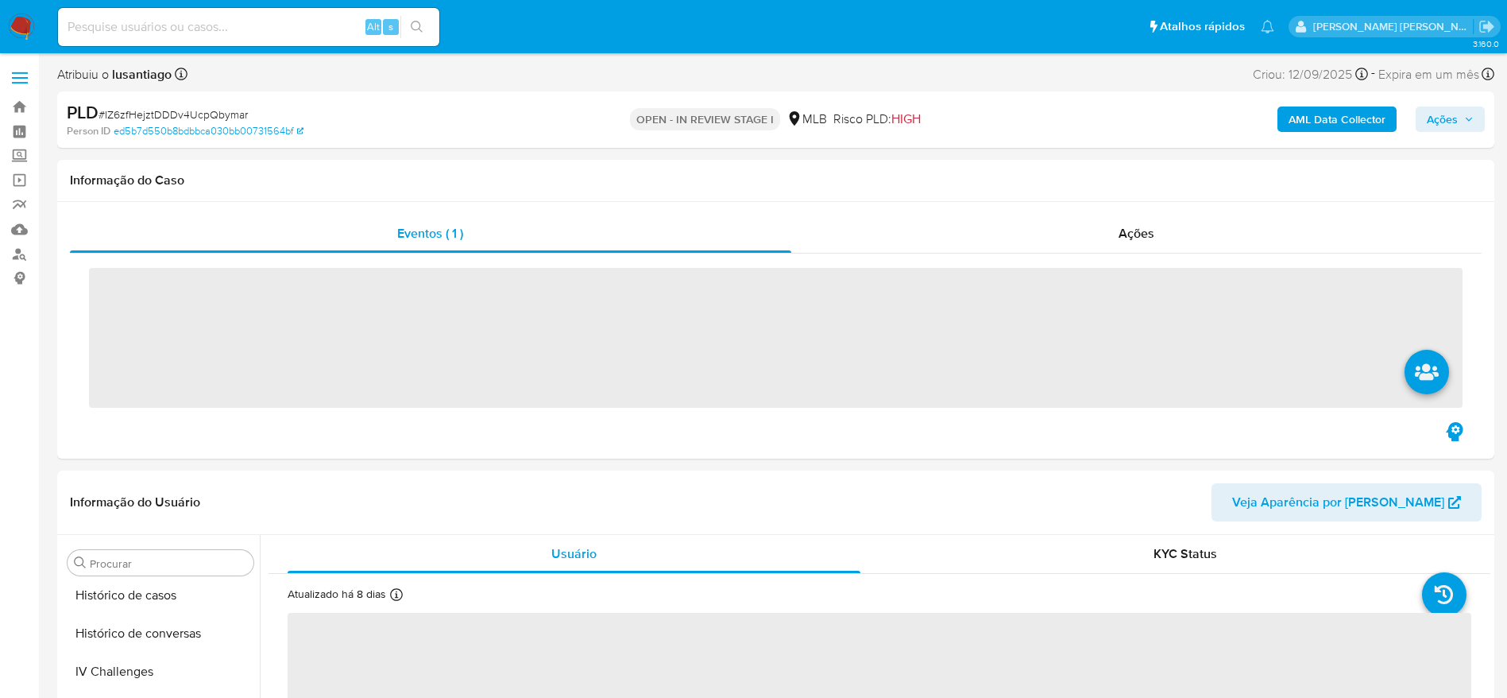
scroll to position [715, 0]
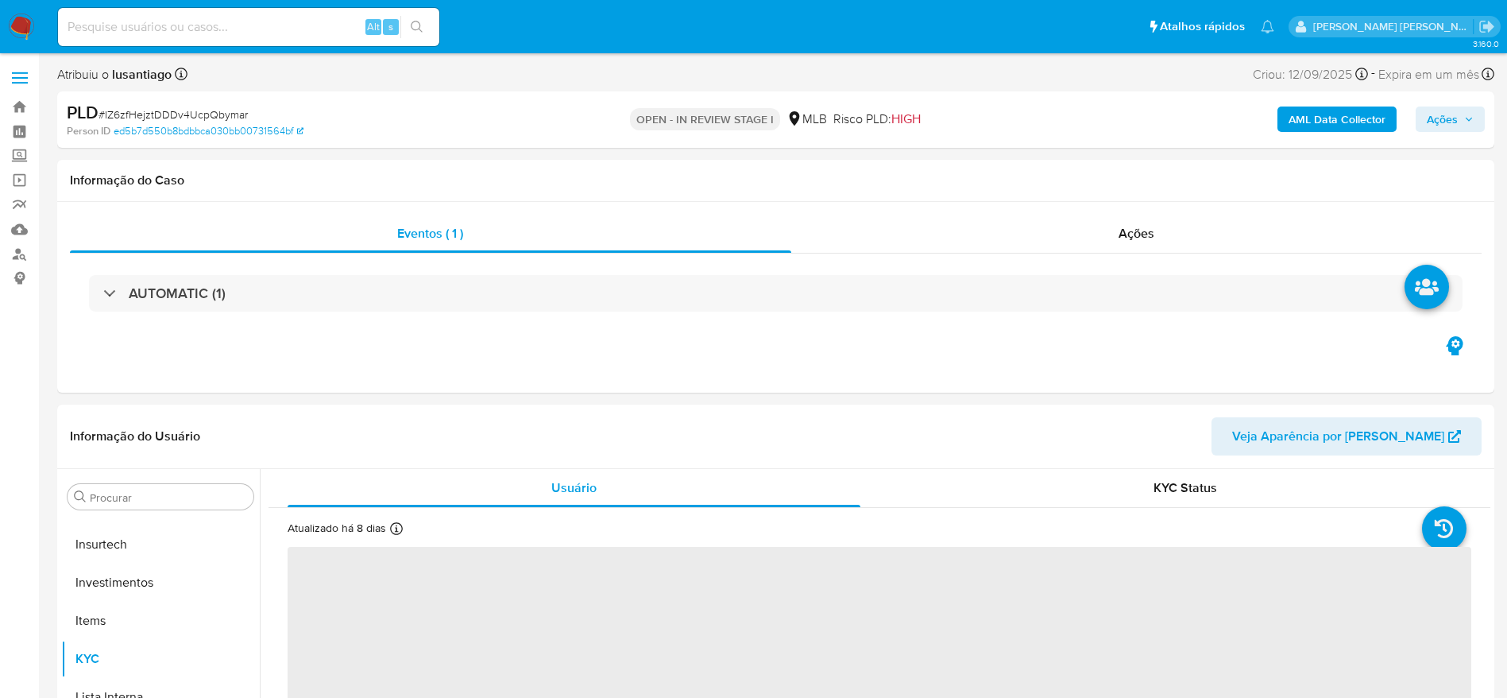
select select "10"
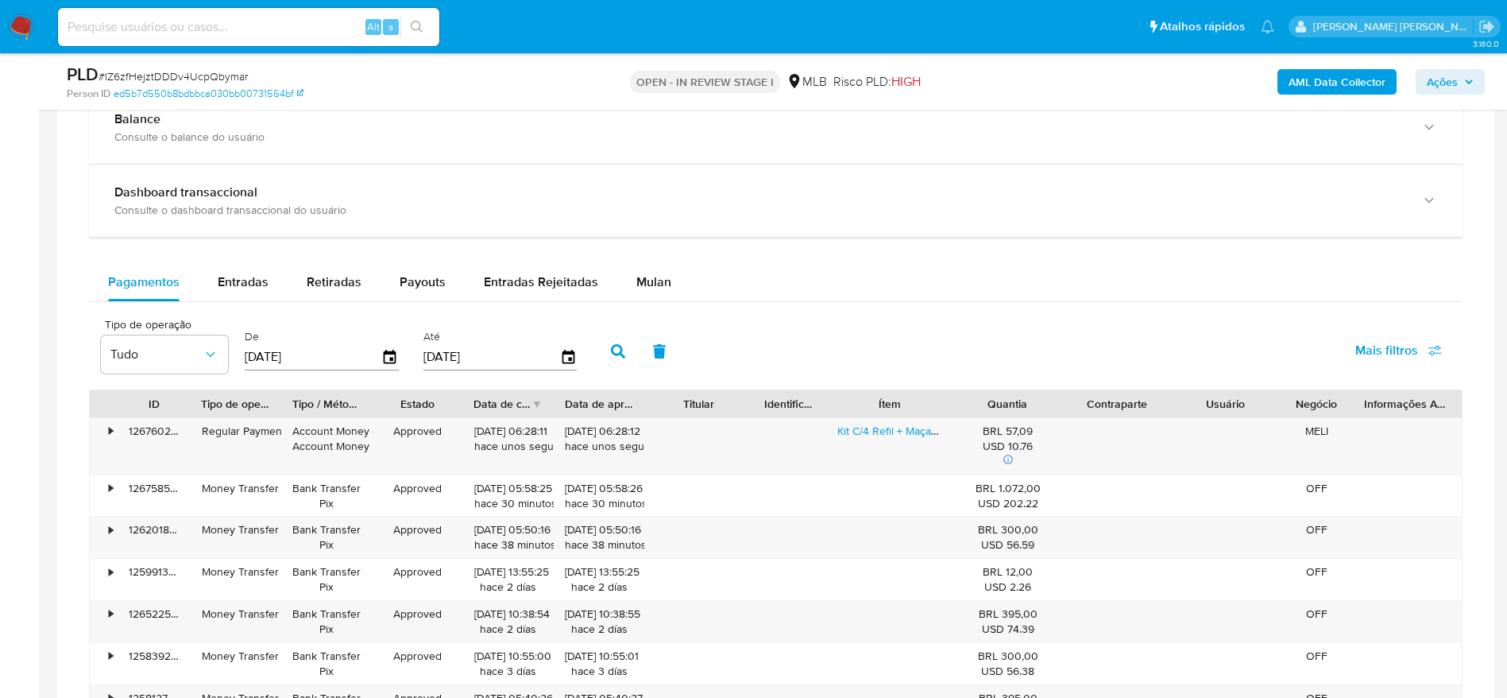
scroll to position [1189, 0]
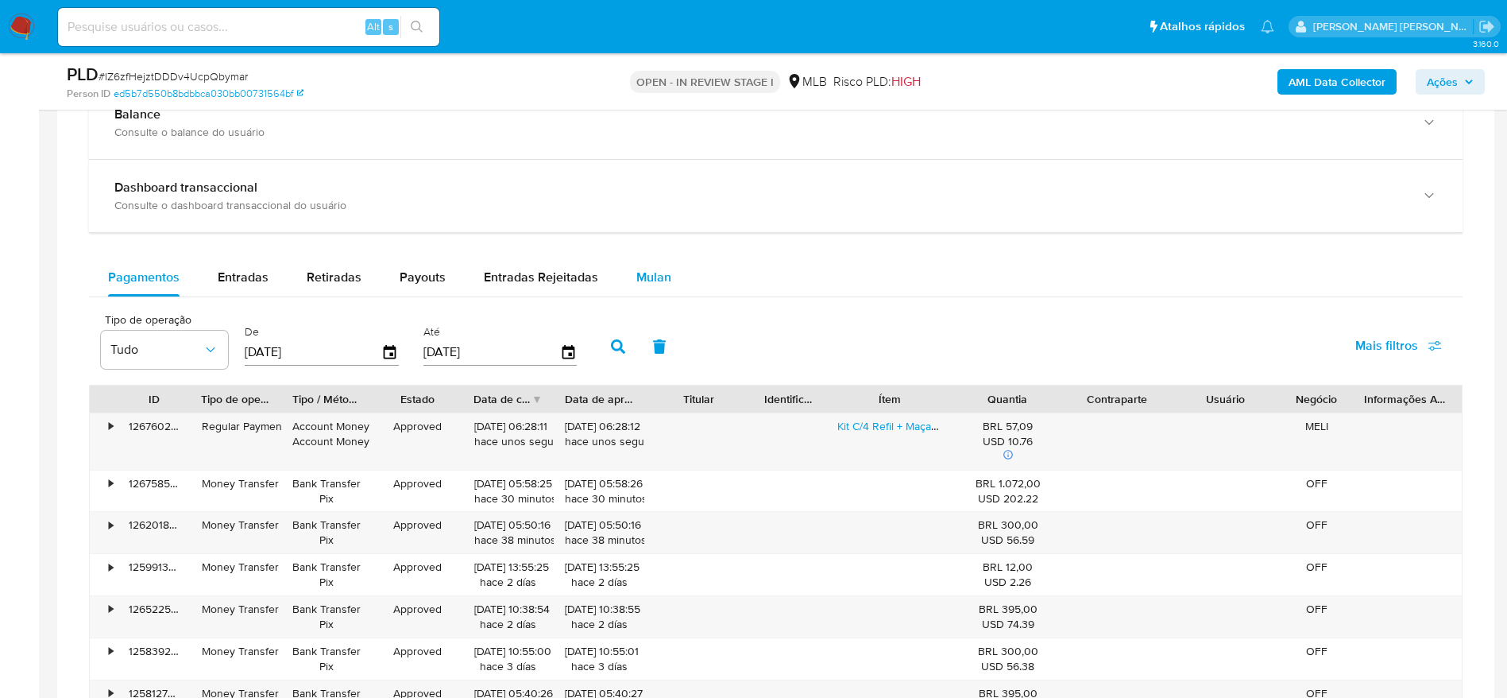
click at [660, 279] on span "Mulan" at bounding box center [653, 277] width 35 height 18
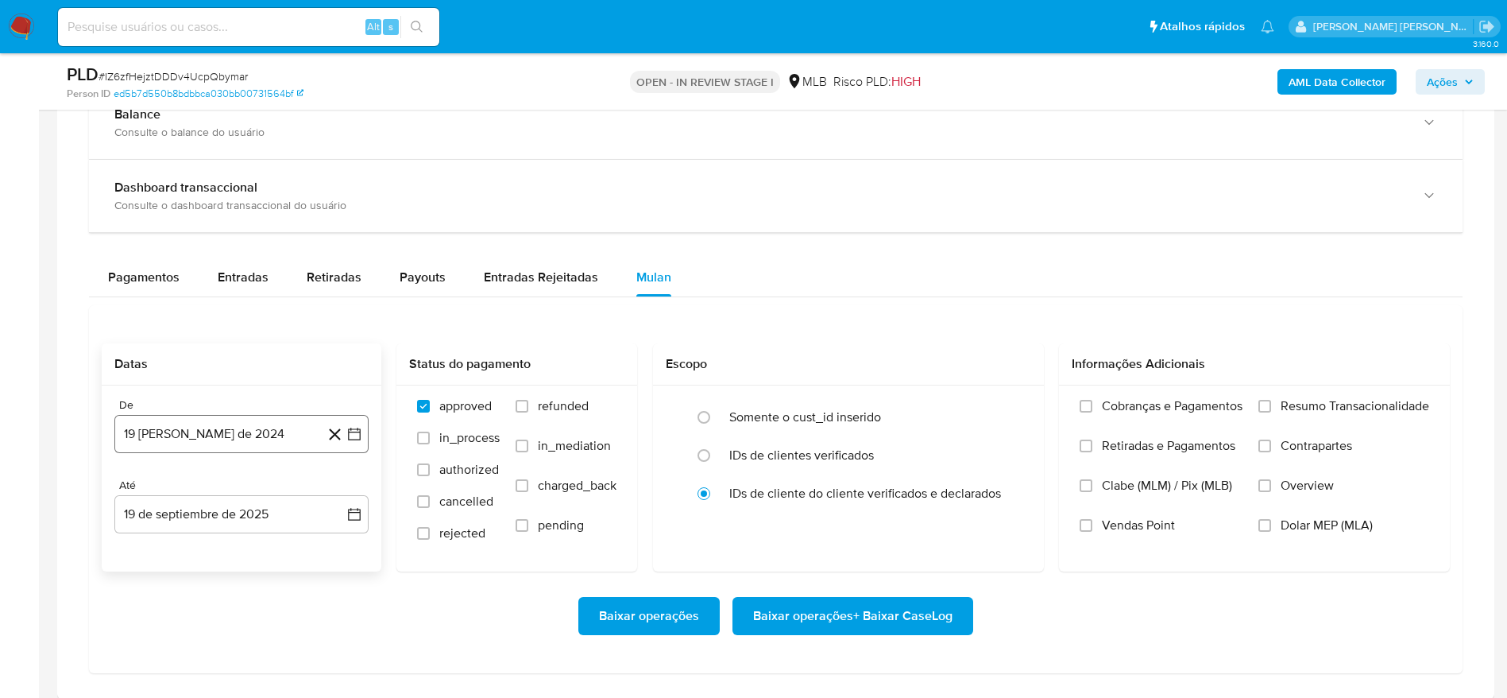
click at [205, 425] on button "19 [PERSON_NAME] de 2024" at bounding box center [241, 434] width 254 height 38
click at [257, 190] on span "agosto 2024" at bounding box center [234, 192] width 72 height 16
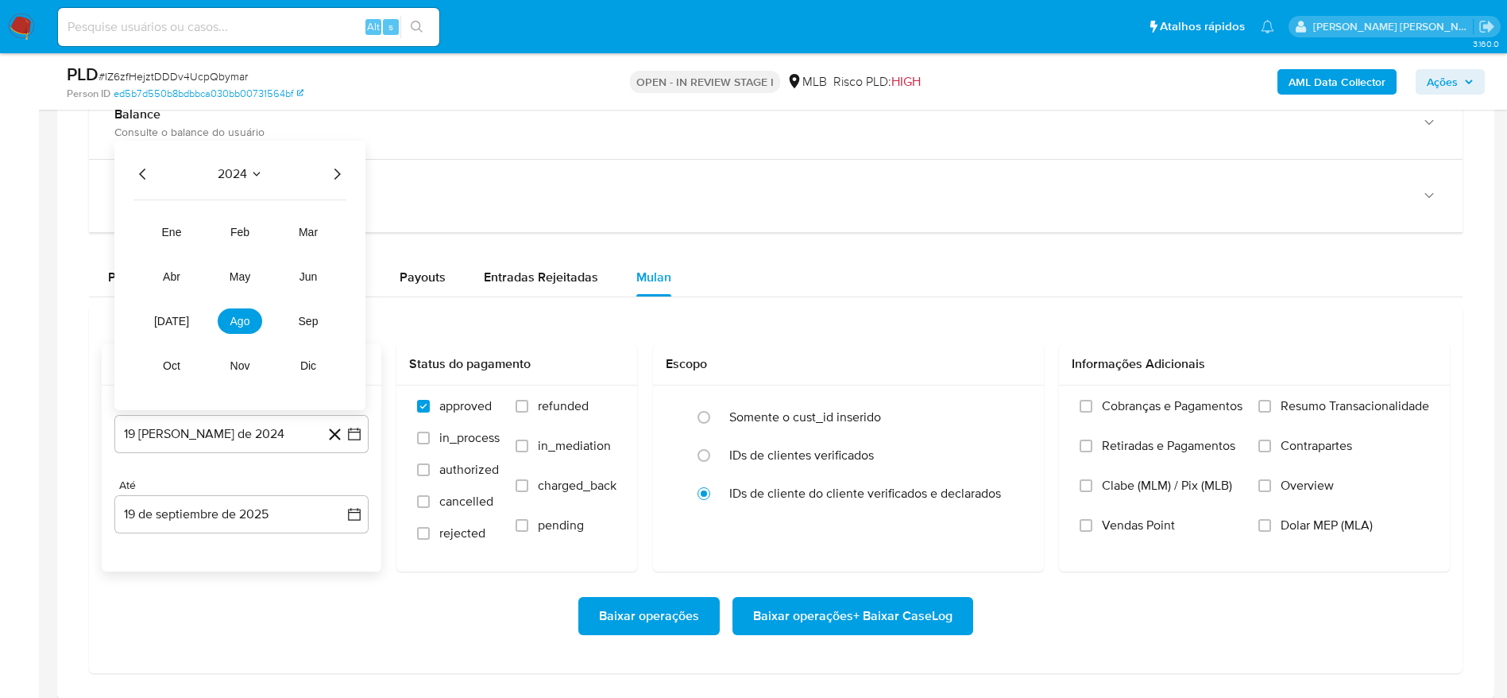
click at [338, 175] on icon "Año siguiente" at bounding box center [337, 173] width 6 height 11
click at [247, 329] on button "ago" at bounding box center [240, 320] width 44 height 25
click at [276, 251] on button "1" at bounding box center [273, 250] width 25 height 25
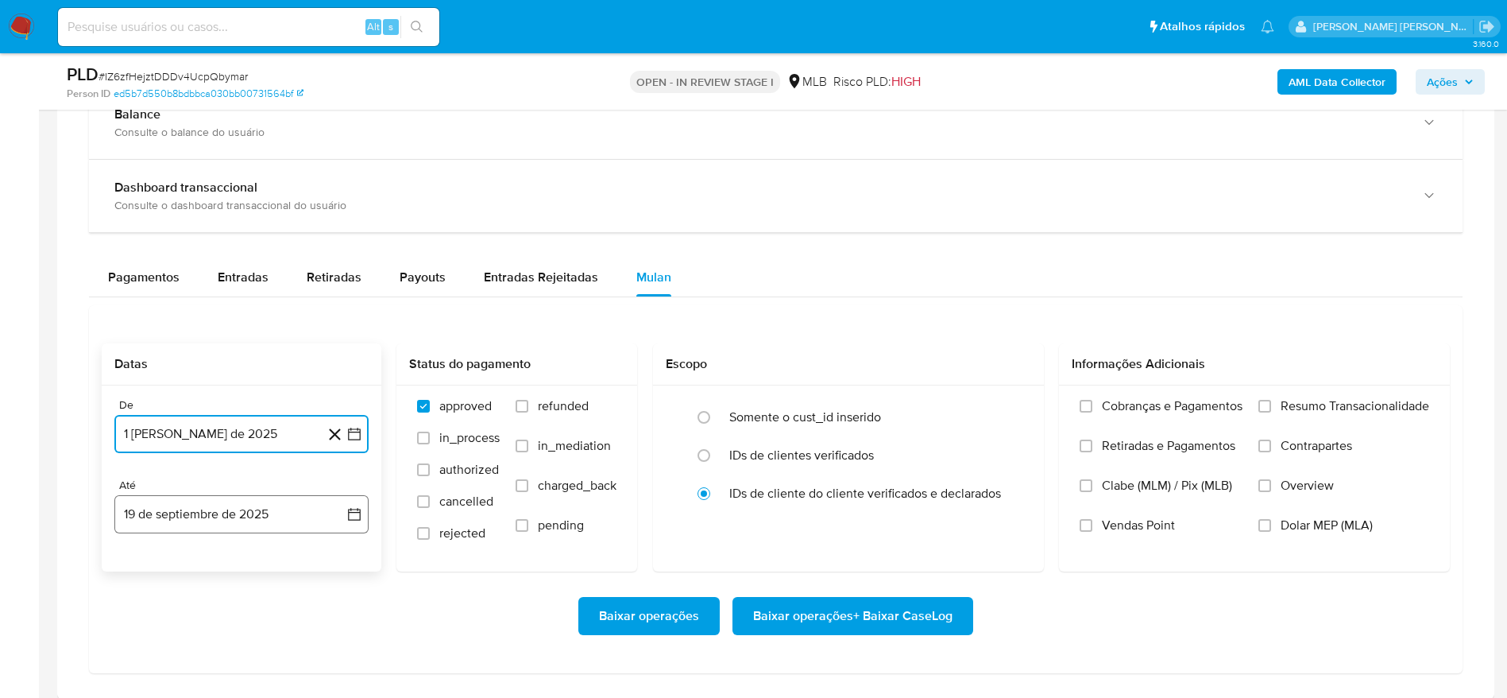
click at [273, 512] on button "19 de septiembre de 2025" at bounding box center [241, 514] width 254 height 38
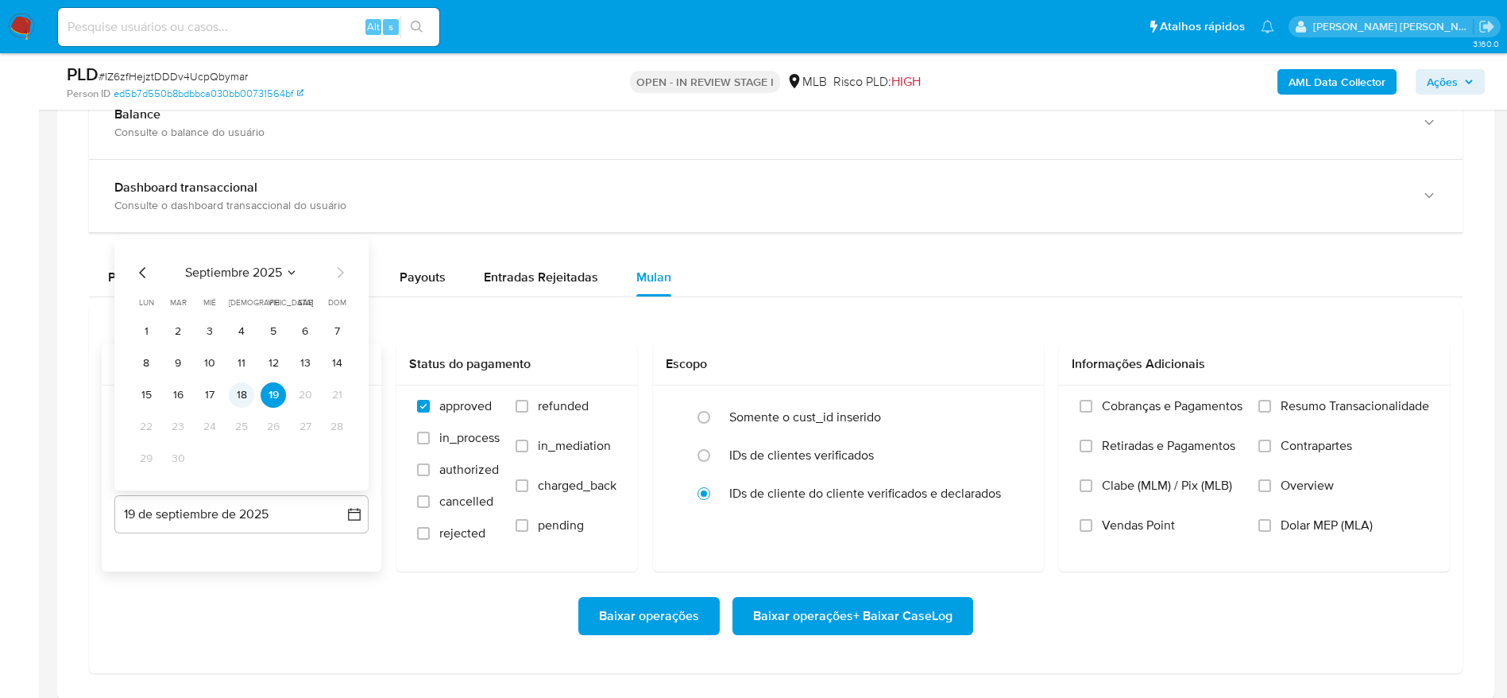
click at [242, 392] on button "18" at bounding box center [241, 394] width 25 height 25
click at [1321, 407] on span "Resumo Transacionalidade" at bounding box center [1355, 406] width 149 height 16
click at [1271, 407] on input "Resumo Transacionalidade" at bounding box center [1264, 406] width 13 height 13
click at [881, 625] on span "Baixar operações + Baixar CaseLog" at bounding box center [852, 615] width 199 height 35
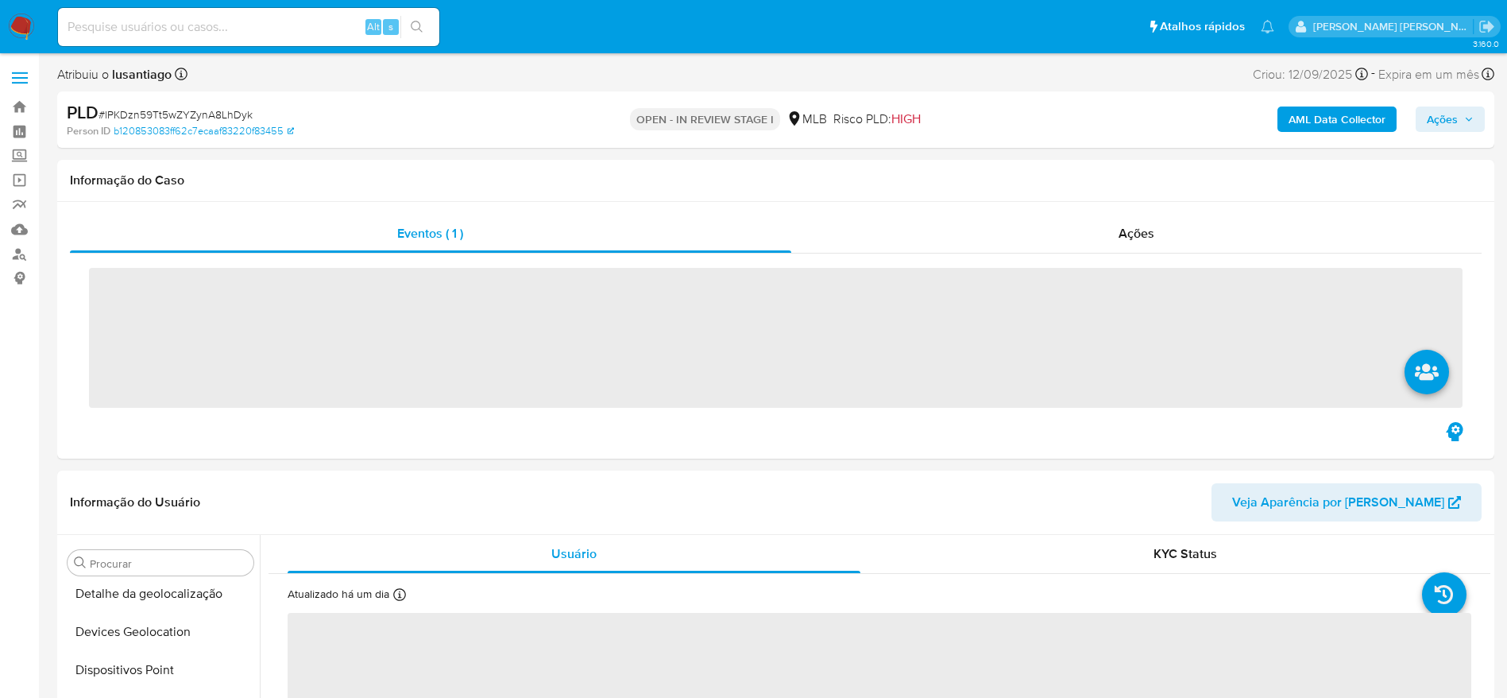
scroll to position [715, 0]
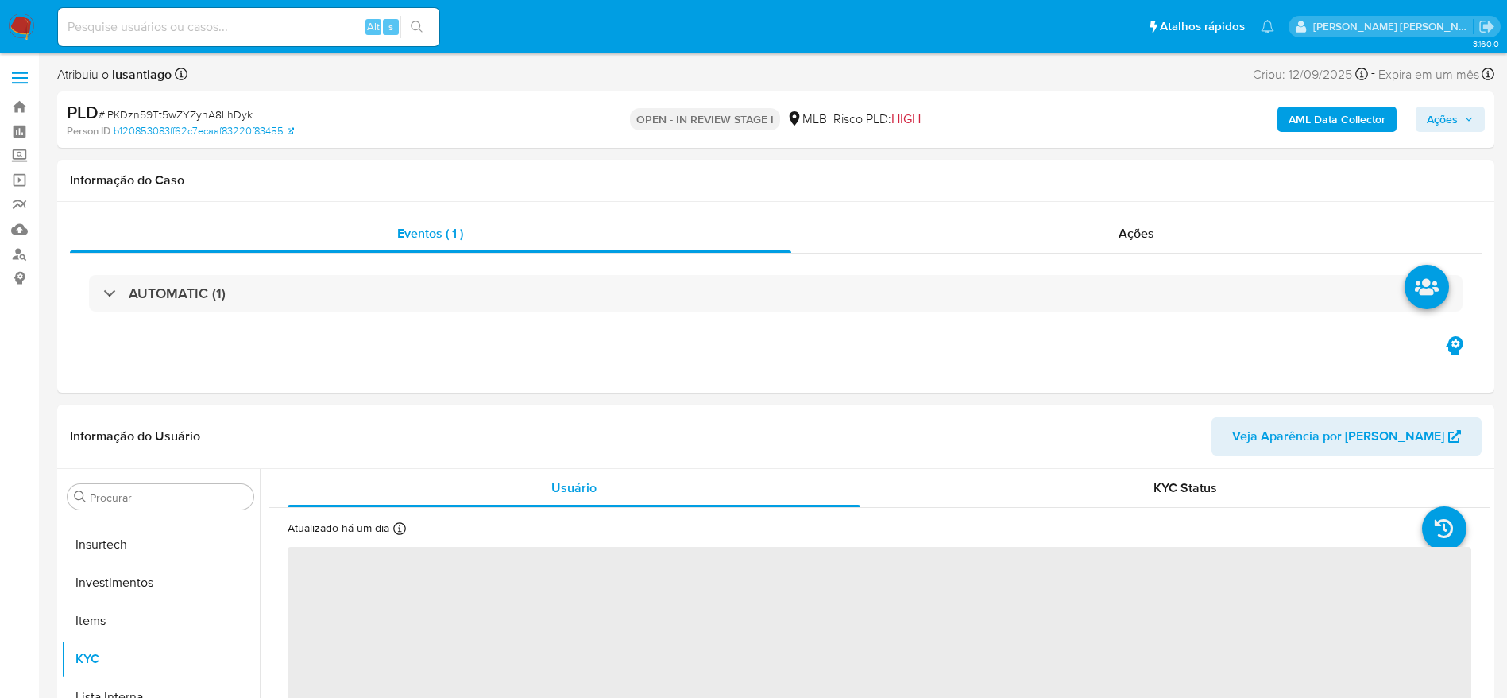
select select "10"
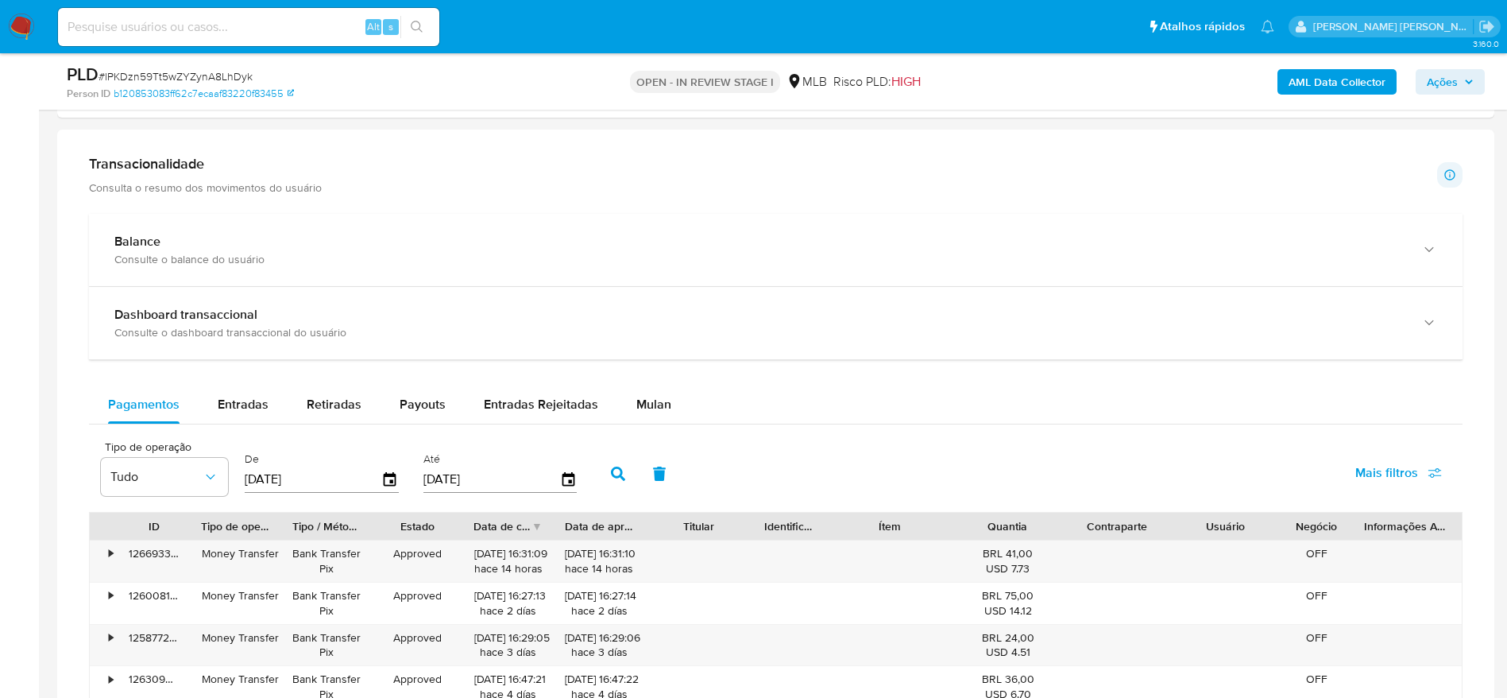
scroll to position [1030, 0]
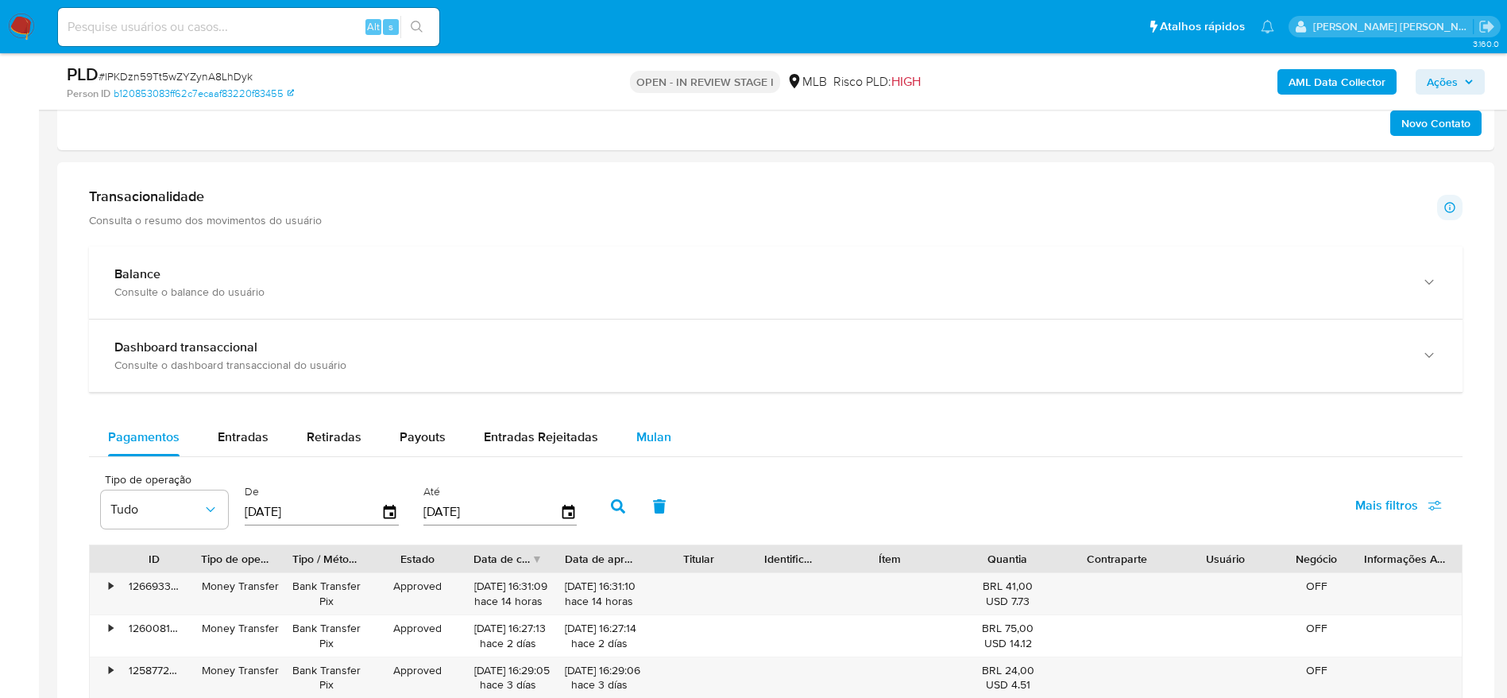
click at [644, 449] on div "Mulan" at bounding box center [653, 437] width 35 height 38
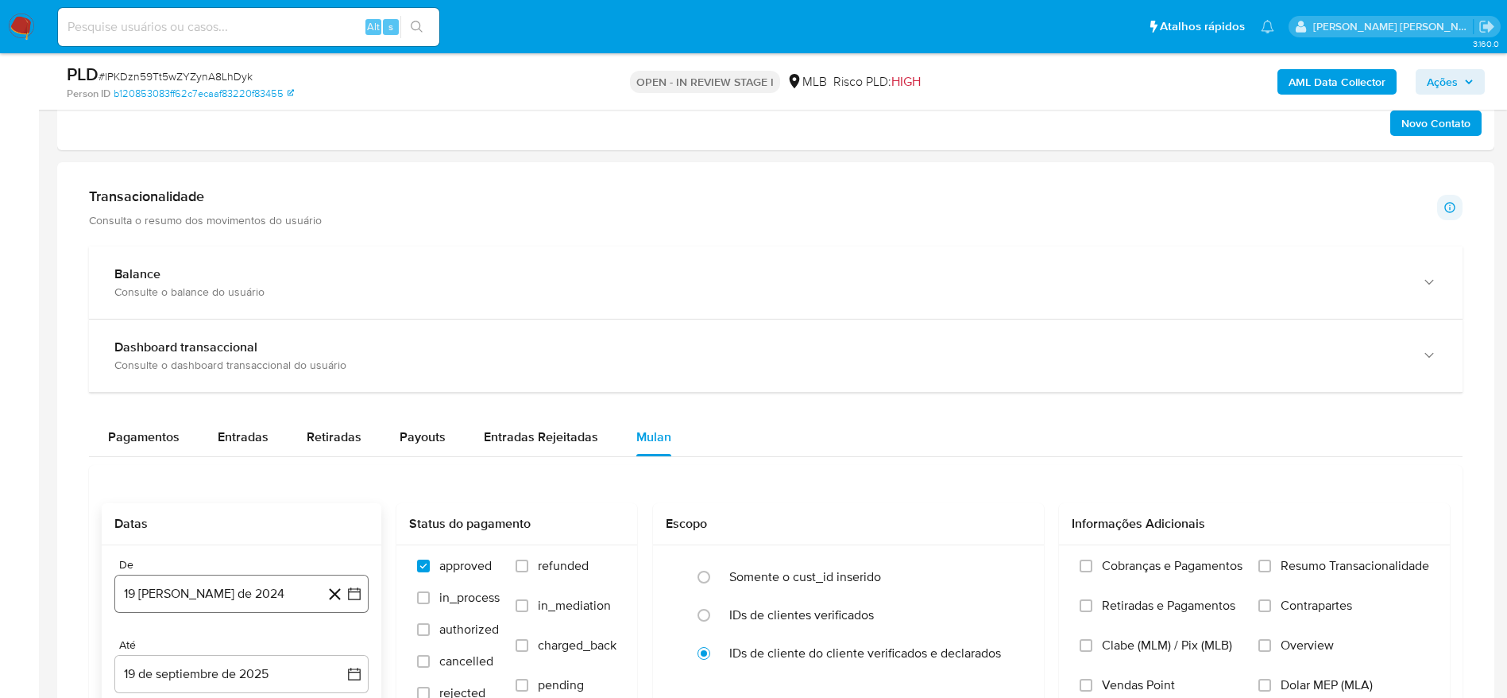
click at [230, 591] on button "19 [PERSON_NAME] de 2024" at bounding box center [241, 593] width 254 height 38
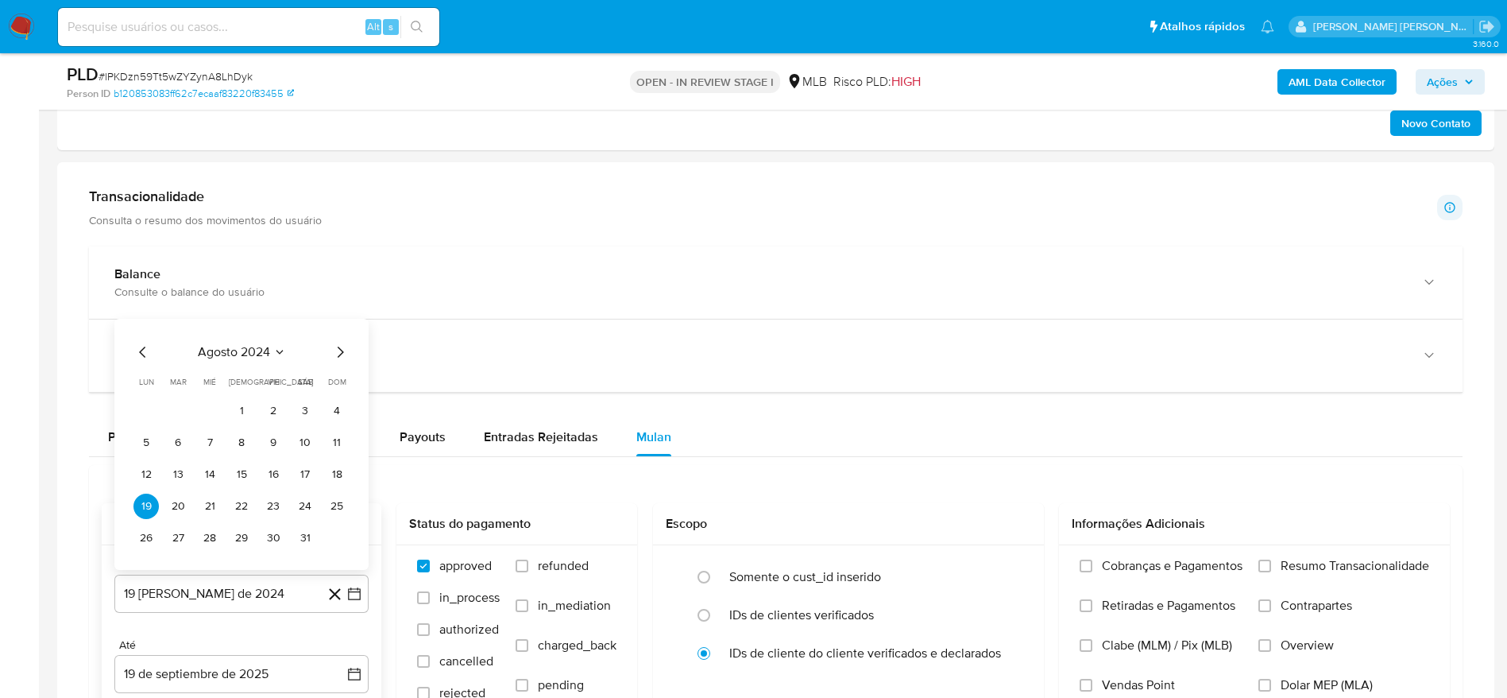
click at [249, 350] on span "agosto 2024" at bounding box center [234, 352] width 72 height 16
click at [338, 333] on icon "Año siguiente" at bounding box center [336, 333] width 19 height 19
click at [233, 491] on button "ago" at bounding box center [240, 480] width 44 height 25
click at [273, 412] on button "1" at bounding box center [273, 410] width 25 height 25
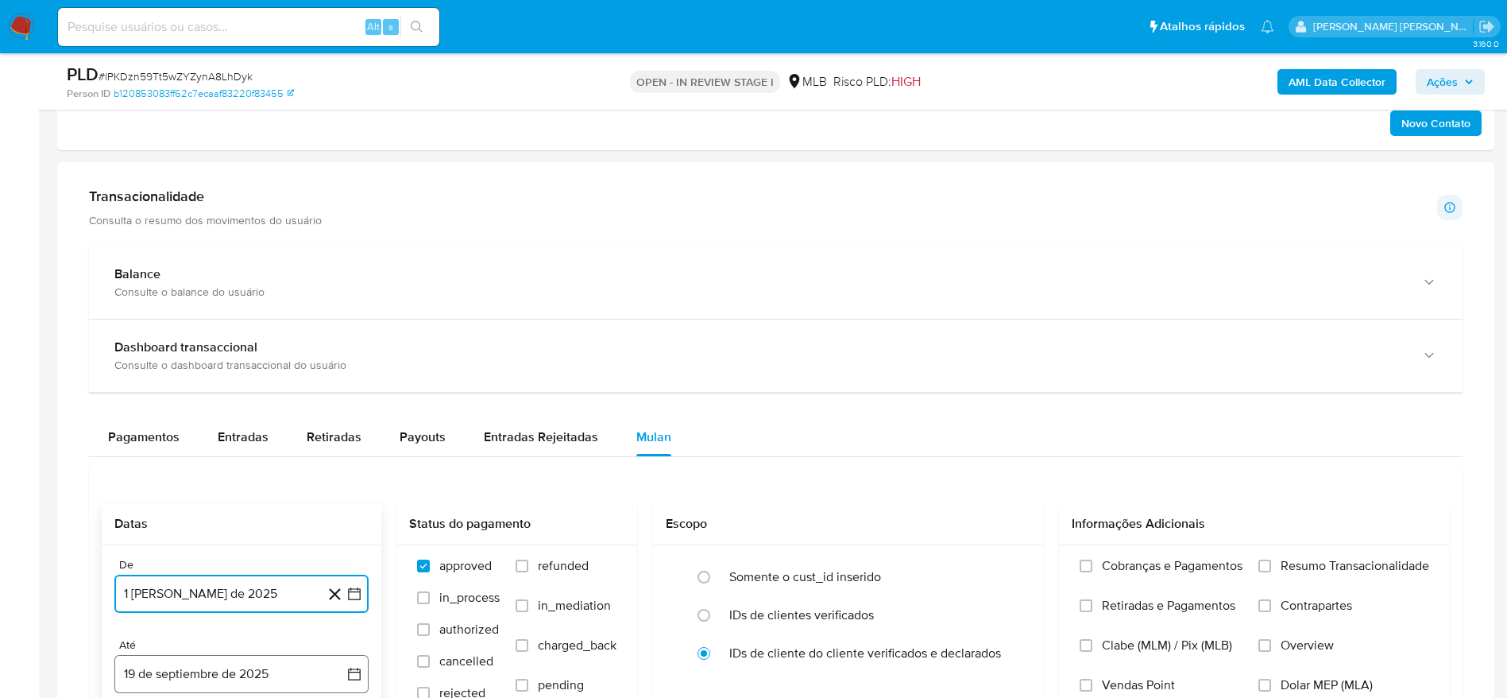
click at [303, 678] on button "19 de septiembre de 2025" at bounding box center [241, 674] width 254 height 38
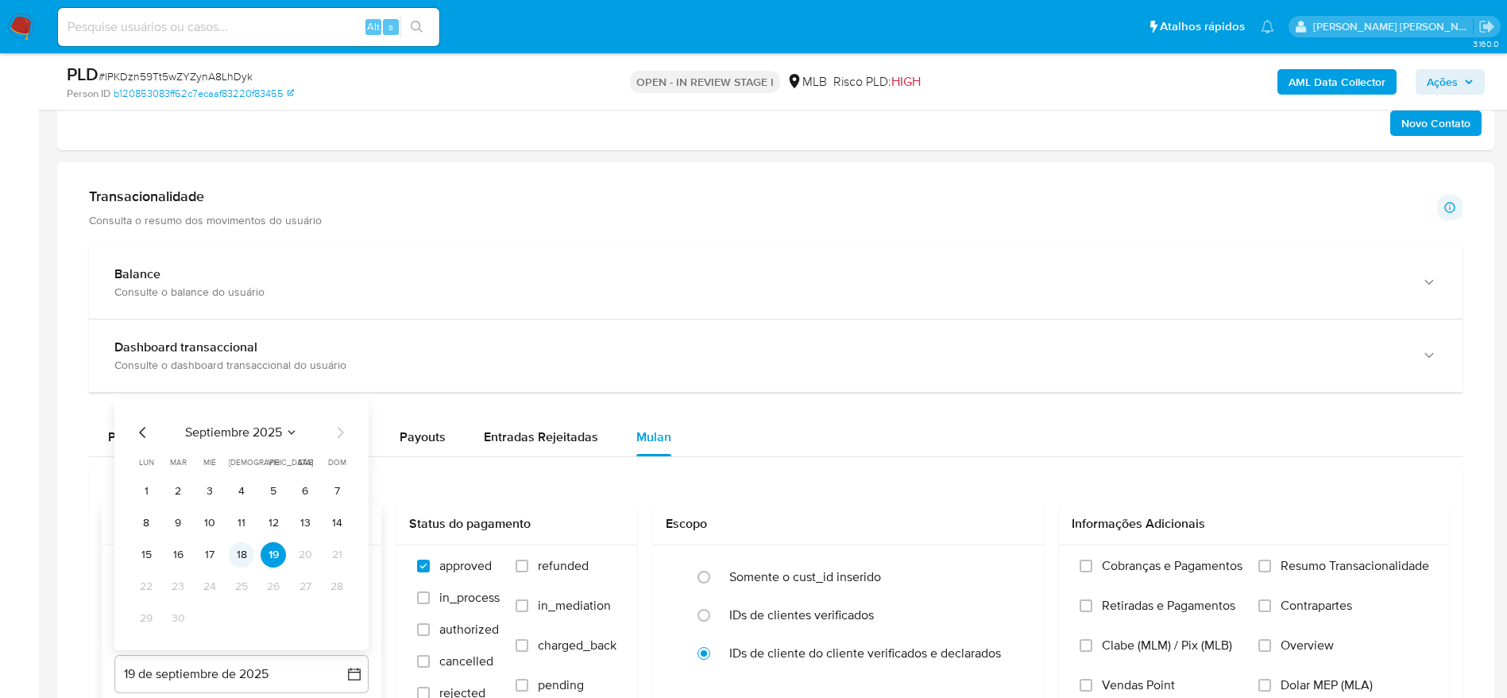
click at [241, 549] on button "18" at bounding box center [241, 554] width 25 height 25
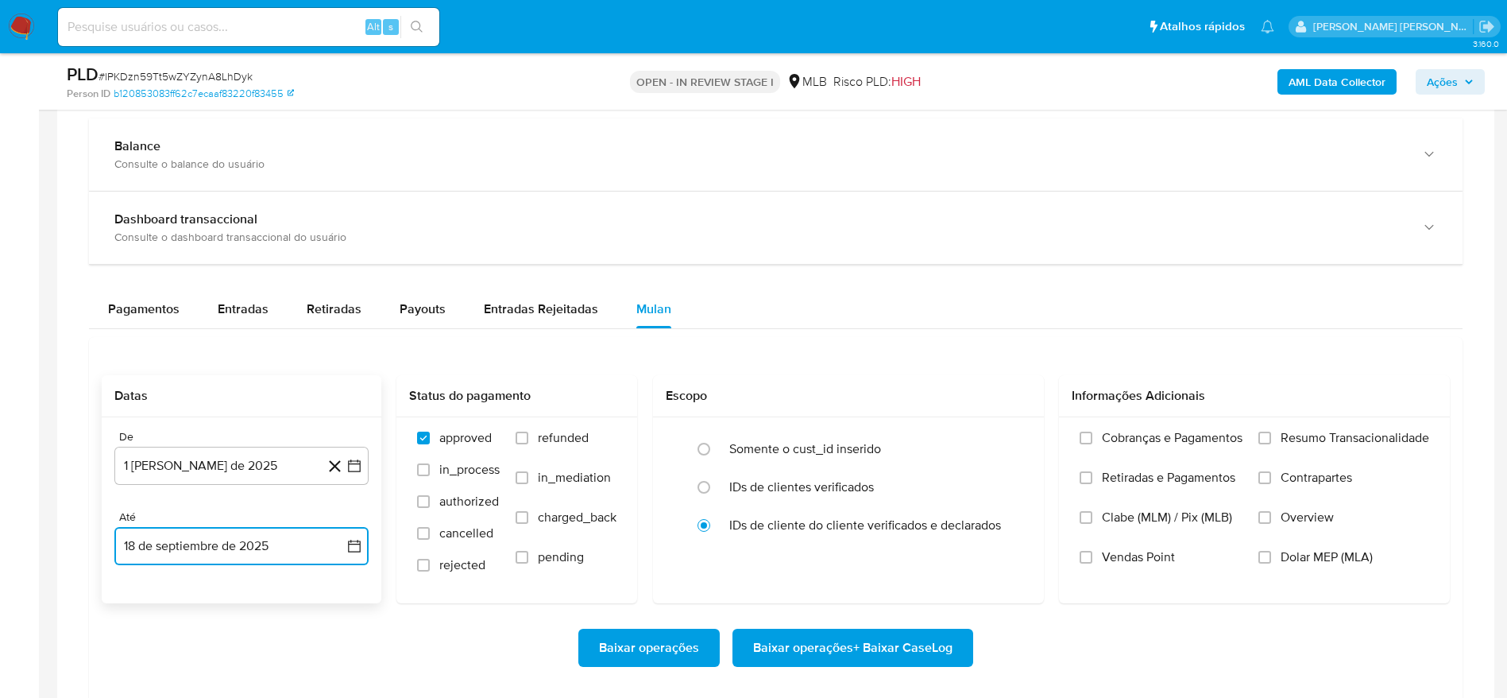
scroll to position [1158, 0]
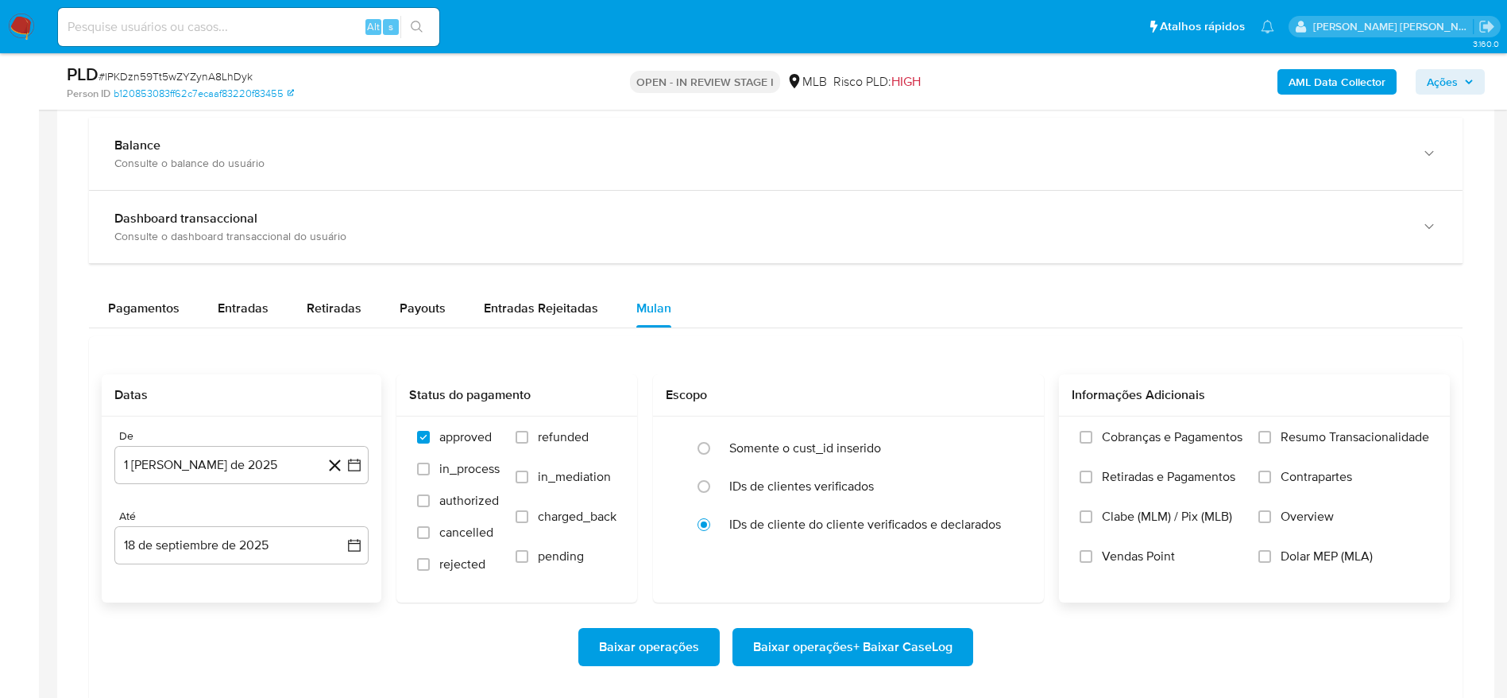
click at [1285, 439] on span "Resumo Transacionalidade" at bounding box center [1355, 437] width 149 height 16
click at [1271, 439] on input "Resumo Transacionalidade" at bounding box center [1264, 437] width 13 height 13
click at [941, 643] on span "Baixar operações + Baixar CaseLog" at bounding box center [852, 646] width 199 height 35
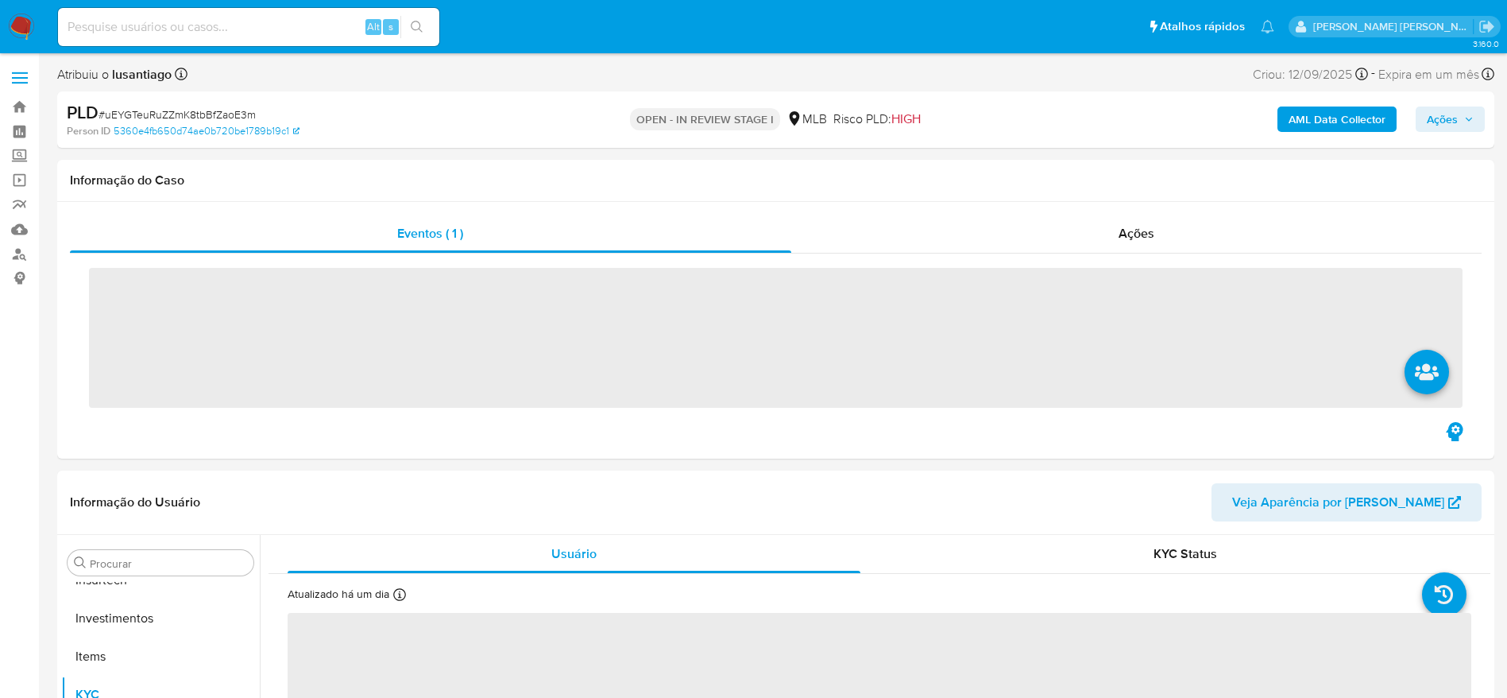
scroll to position [748, 0]
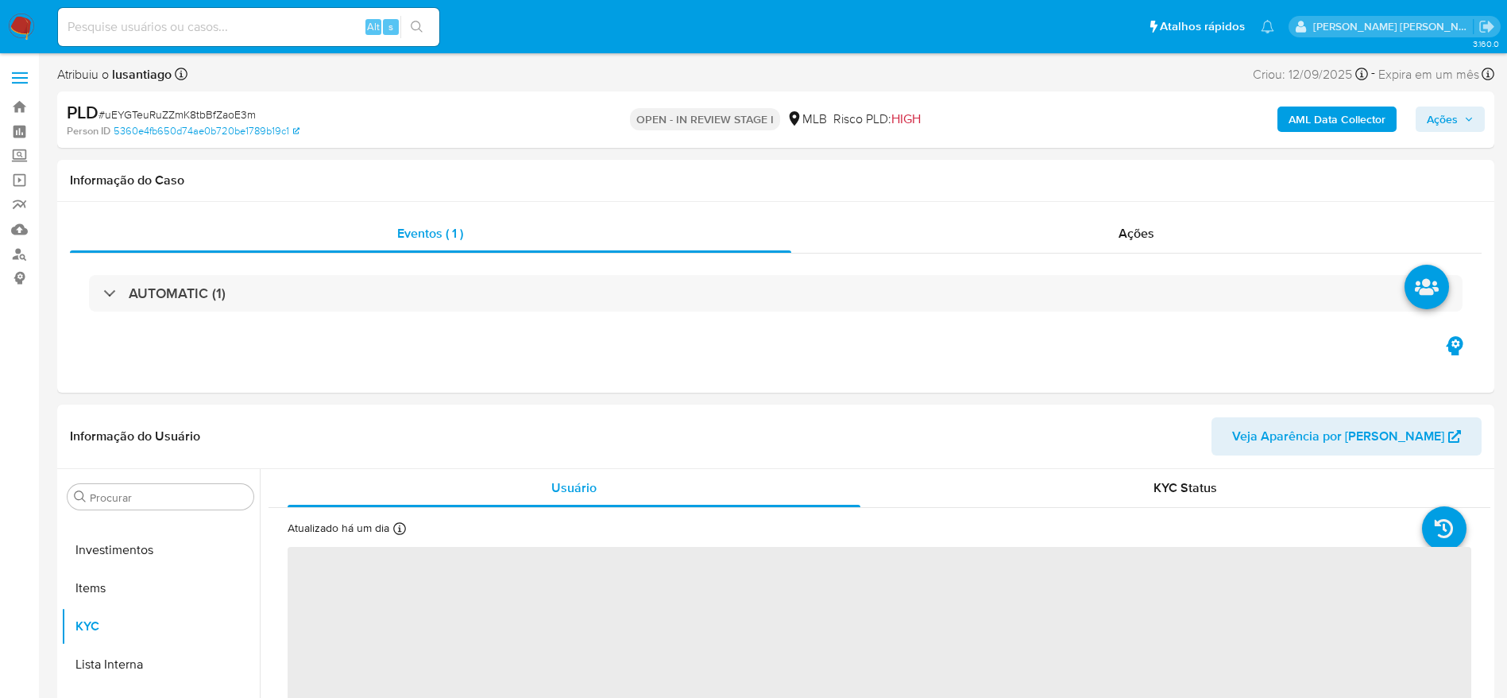
select select "10"
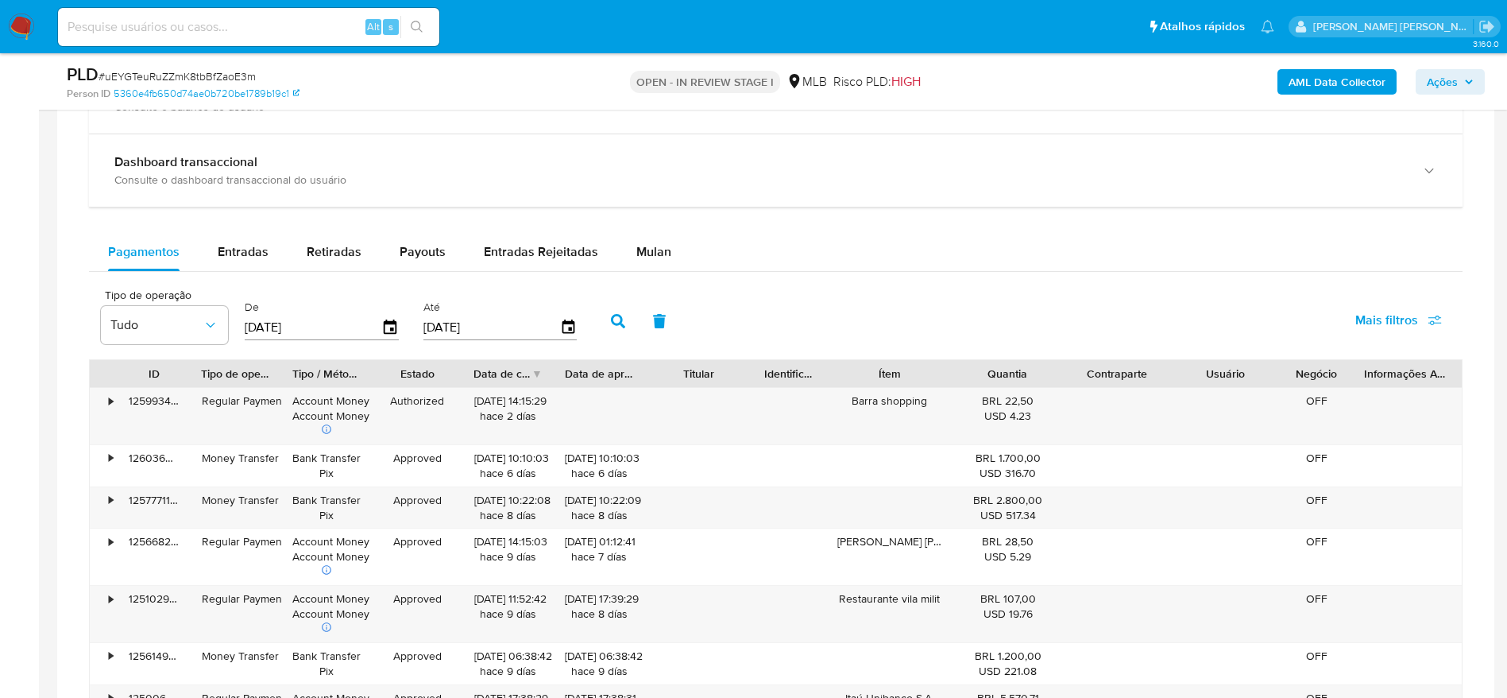
scroll to position [1162, 0]
click at [647, 253] on span "Mulan" at bounding box center [653, 250] width 35 height 18
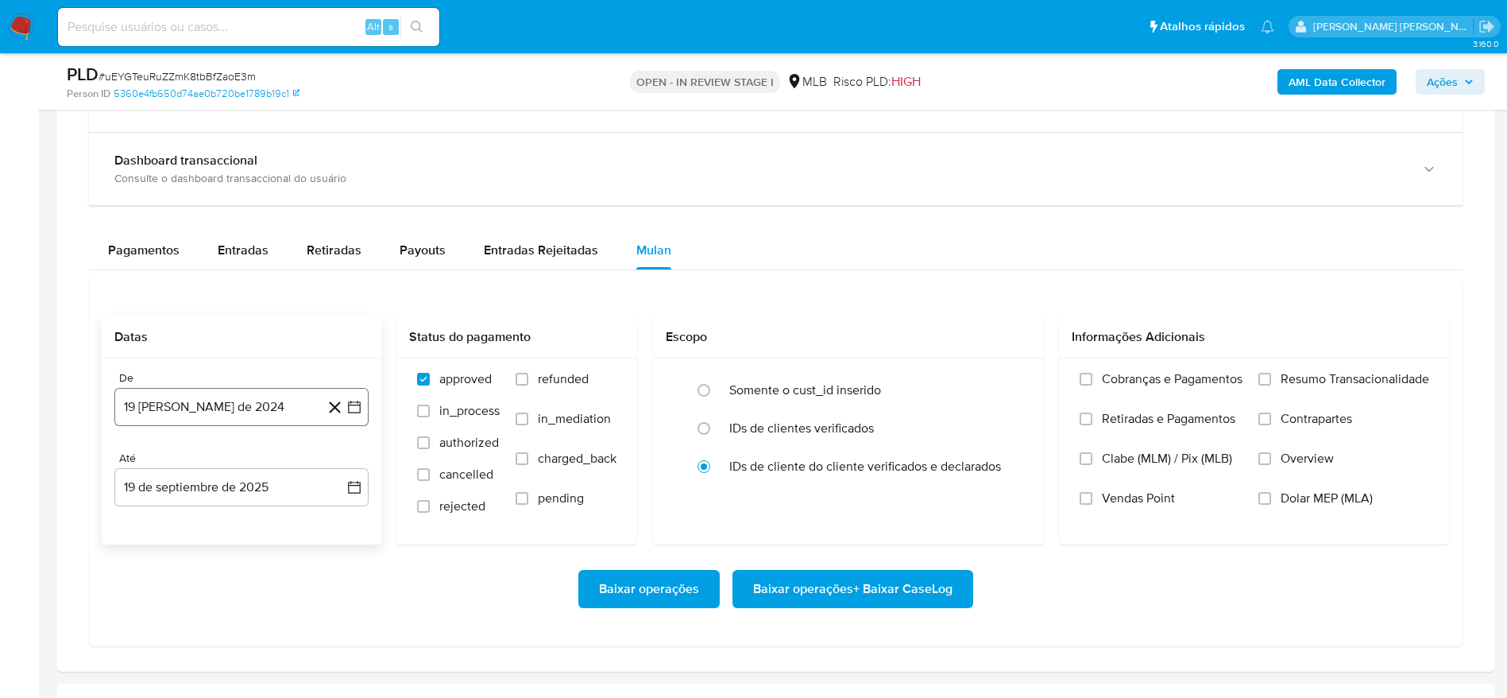
click at [216, 402] on button "19 [PERSON_NAME] de 2024" at bounding box center [241, 407] width 254 height 38
click at [244, 459] on span "agosto 2024" at bounding box center [234, 464] width 72 height 16
click at [338, 466] on icon "Año siguiente" at bounding box center [337, 463] width 6 height 11
click at [243, 611] on span "ago" at bounding box center [240, 611] width 20 height 13
click at [278, 515] on button "1" at bounding box center [273, 522] width 25 height 25
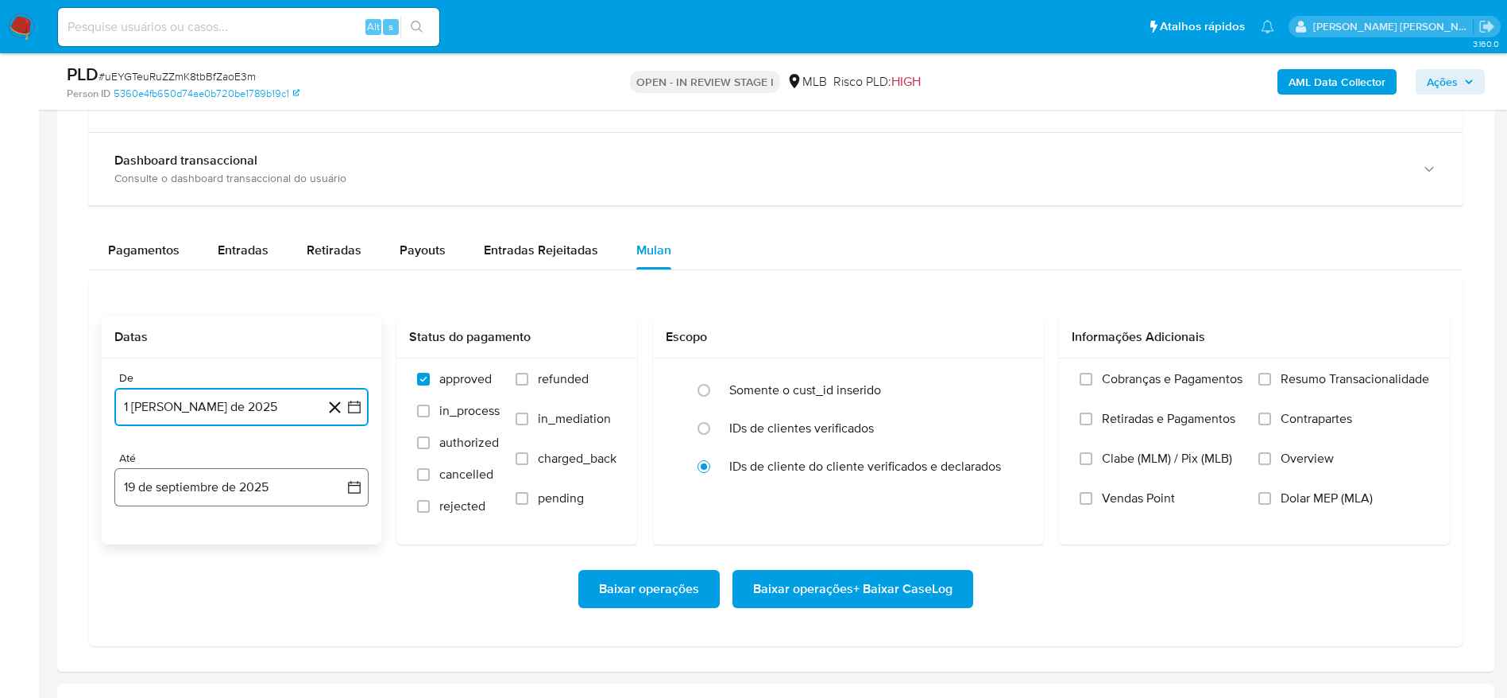
click at [235, 488] on button "19 de septiembre de 2025" at bounding box center [241, 487] width 254 height 38
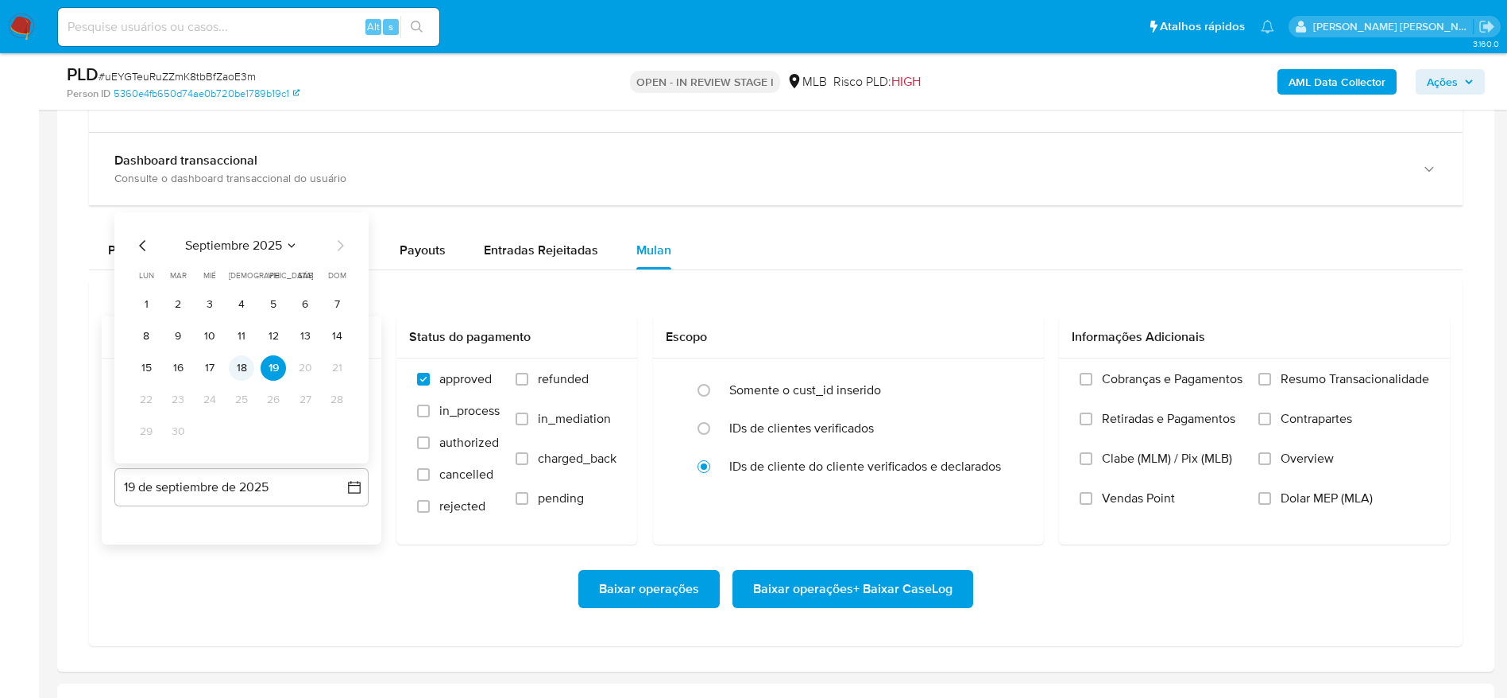
click at [238, 372] on button "18" at bounding box center [241, 367] width 25 height 25
click at [1275, 376] on label "Resumo Transacionalidade" at bounding box center [1343, 391] width 171 height 40
click at [1271, 376] on input "Resumo Transacionalidade" at bounding box center [1264, 379] width 13 height 13
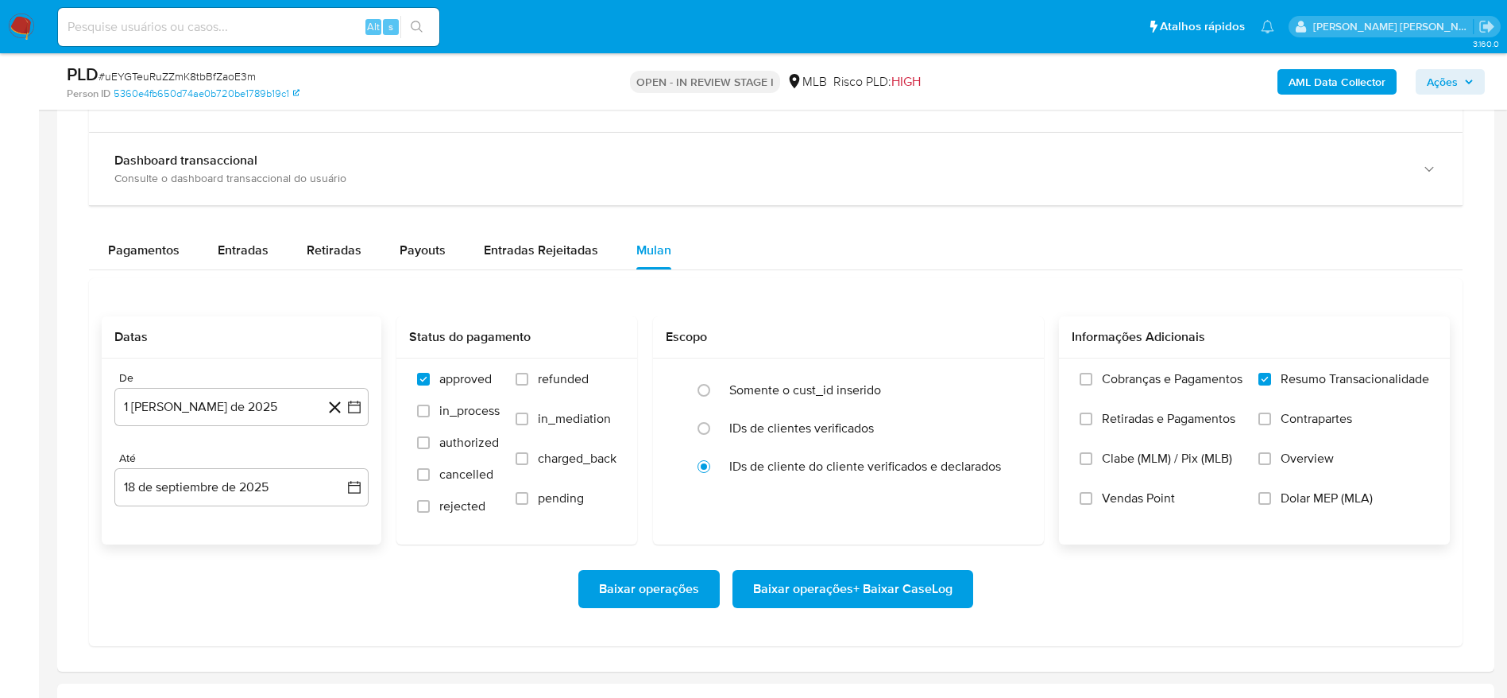
click at [893, 594] on span "Baixar operações + Baixar CaseLog" at bounding box center [852, 588] width 199 height 35
